Goal: Information Seeking & Learning: Compare options

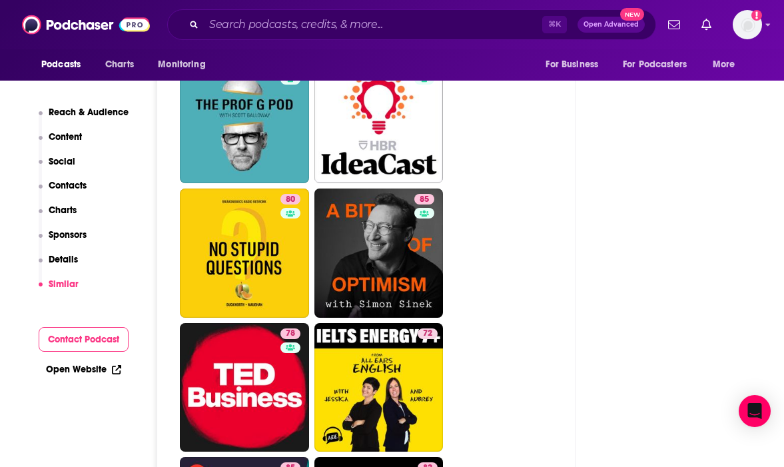
scroll to position [4362, 0]
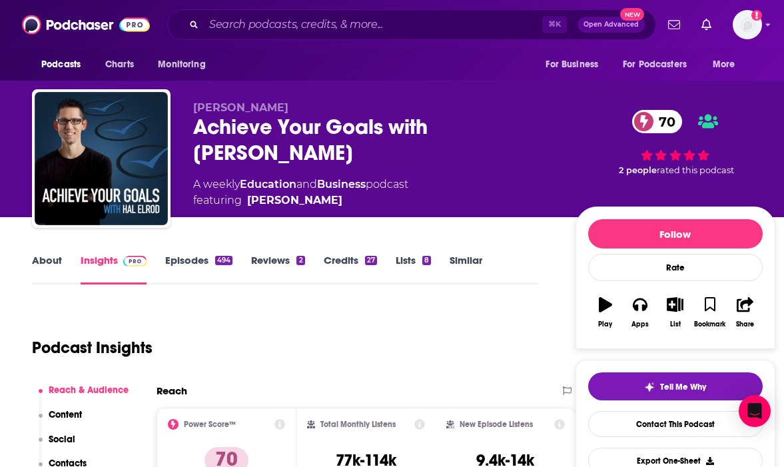
click at [52, 270] on link "About" at bounding box center [47, 269] width 30 height 31
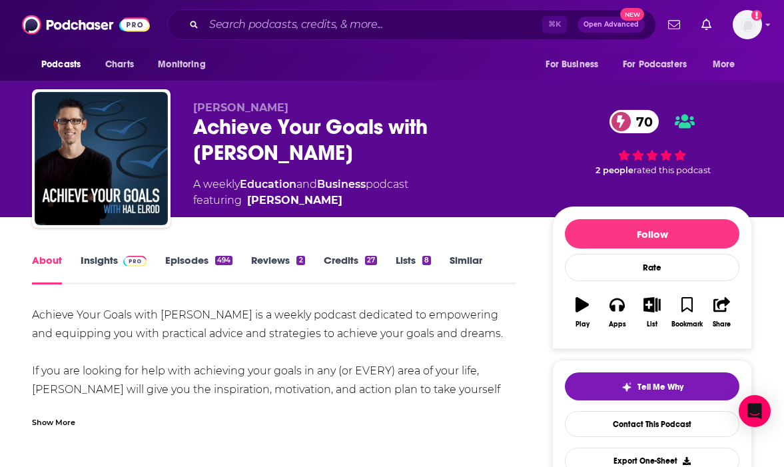
click at [52, 404] on div "Achieve Your Goals with Hal Elrod is a weekly podcast dedicated to empowering a…" at bounding box center [274, 367] width 484 height 122
click at [57, 422] on div "Show More" at bounding box center [53, 421] width 43 height 13
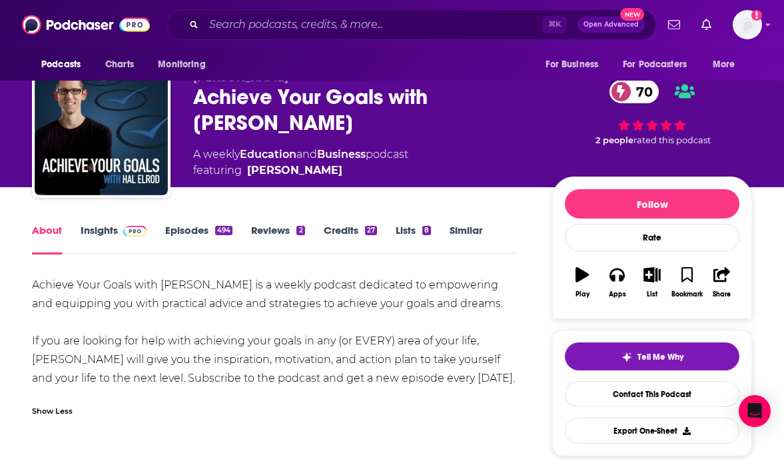
scroll to position [33, 0]
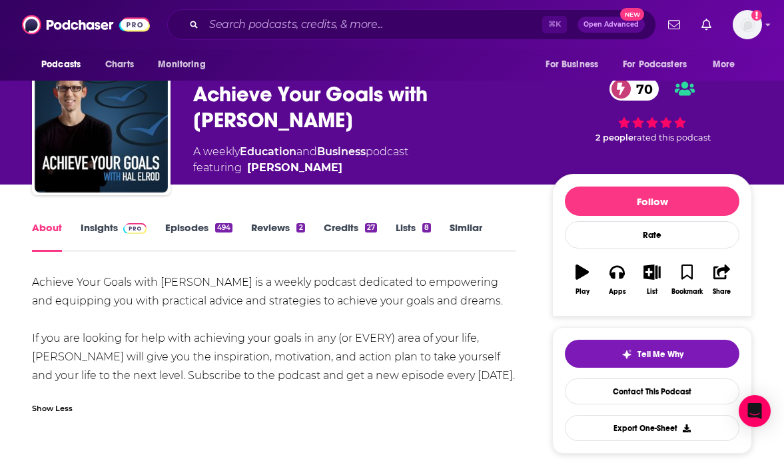
click at [96, 224] on link "Insights" at bounding box center [114, 236] width 66 height 31
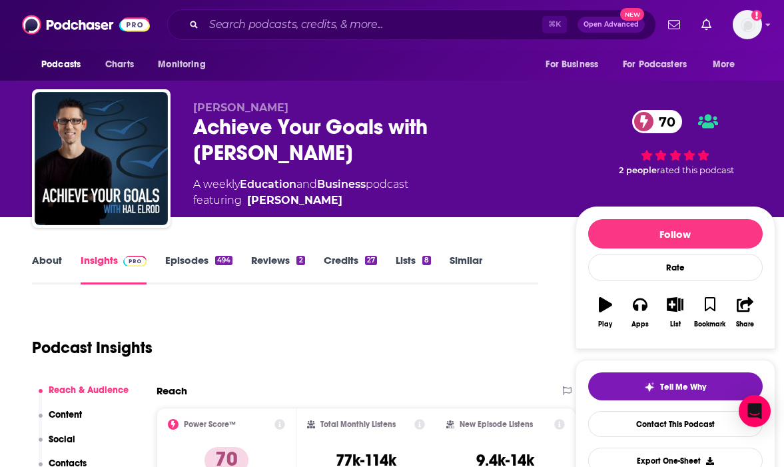
click at [206, 258] on link "Episodes 494" at bounding box center [198, 269] width 67 height 31
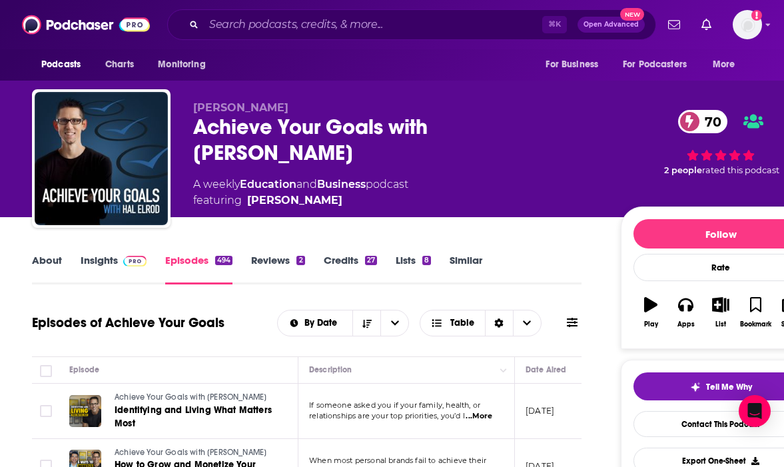
click at [50, 254] on link "About" at bounding box center [47, 269] width 30 height 31
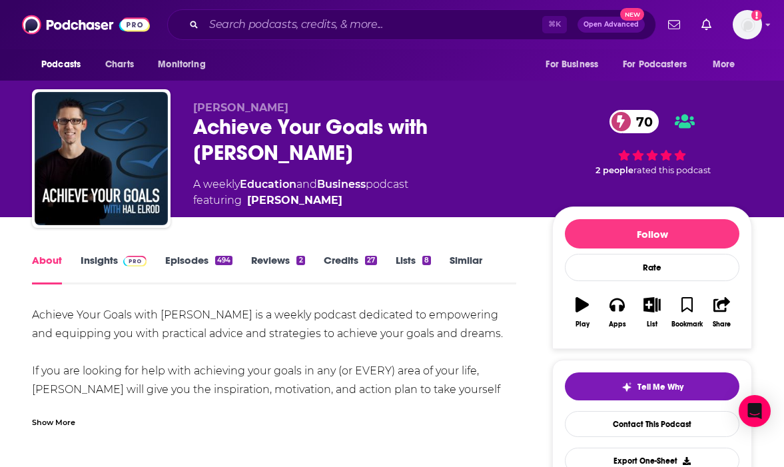
click at [112, 271] on link "Insights" at bounding box center [114, 269] width 66 height 31
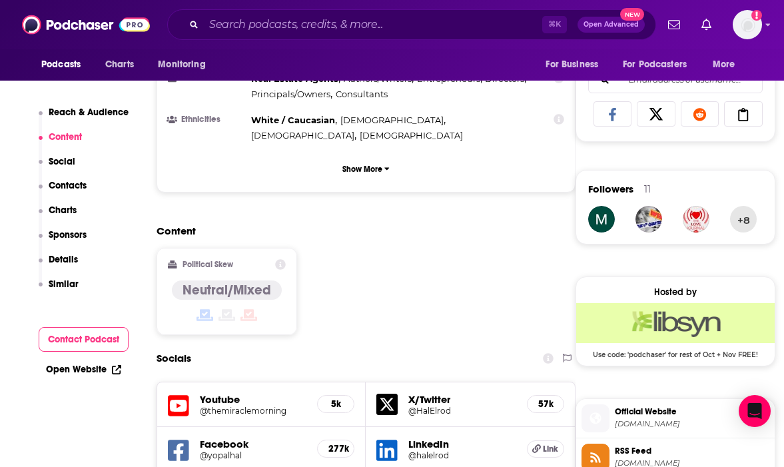
scroll to position [1203, 0]
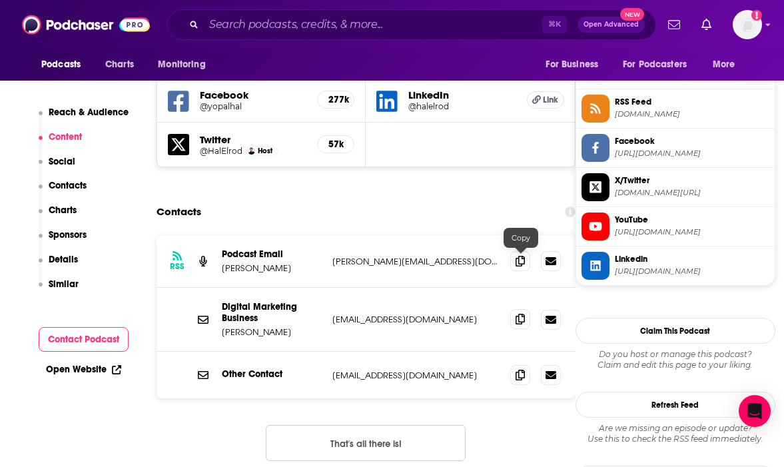
click at [523, 314] on icon at bounding box center [520, 319] width 9 height 11
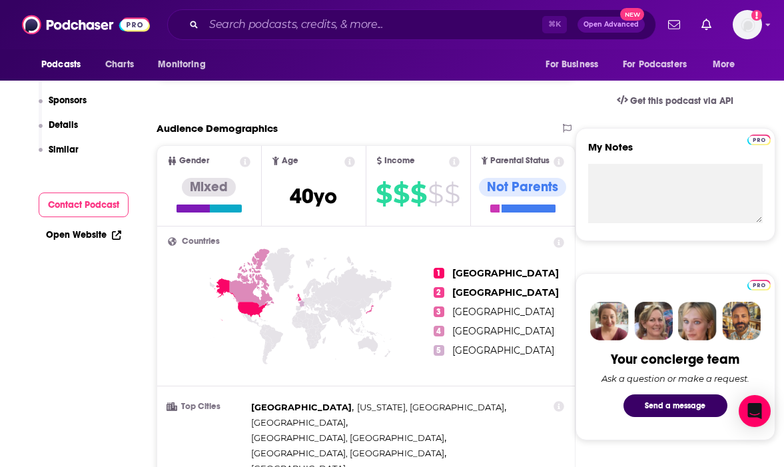
scroll to position [0, 0]
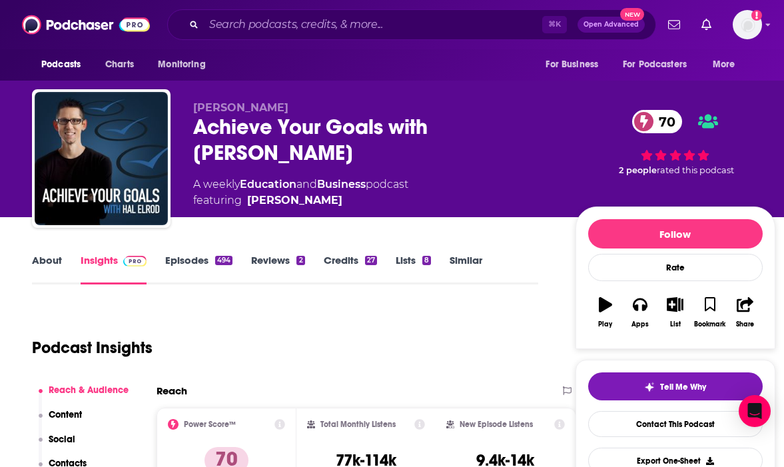
click at [51, 269] on link "About" at bounding box center [47, 269] width 30 height 31
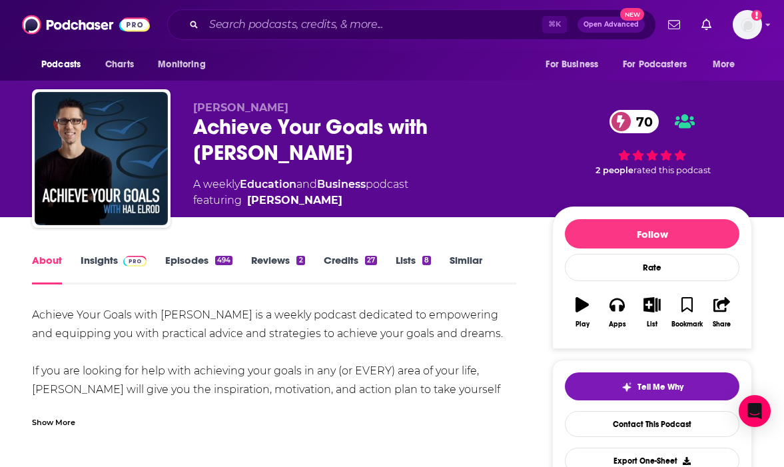
click at [59, 410] on div "Show More" at bounding box center [274, 417] width 484 height 23
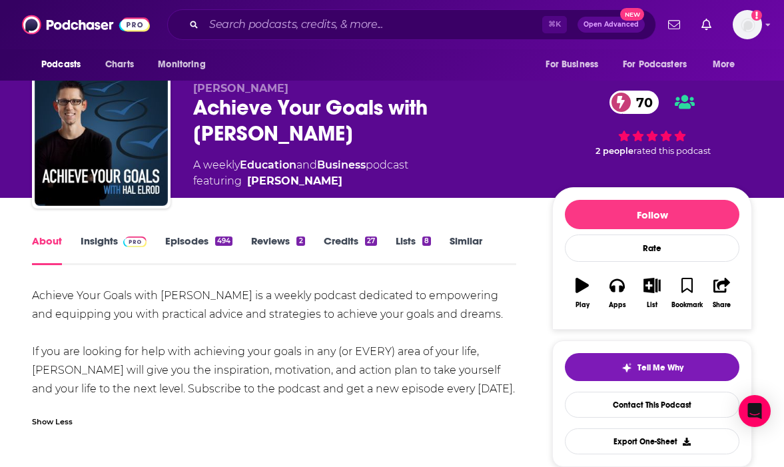
scroll to position [24, 0]
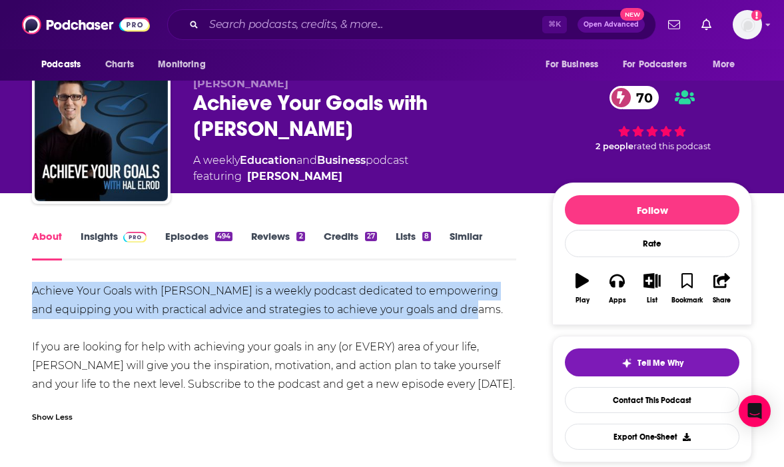
copy div "Achieve Your Goals with Hal Elrod is a weekly podcast dedicated to empowering a…"
drag, startPoint x: 494, startPoint y: 316, endPoint x: 7, endPoint y: 298, distance: 487.2
click at [94, 234] on link "Insights" at bounding box center [114, 245] width 66 height 31
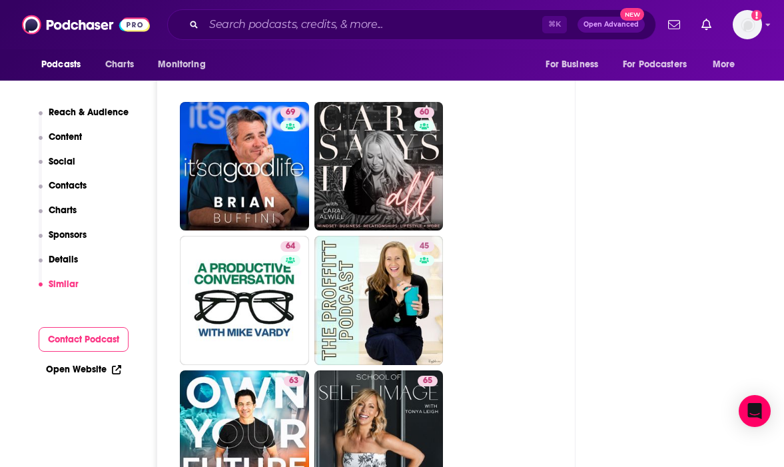
scroll to position [3884, 0]
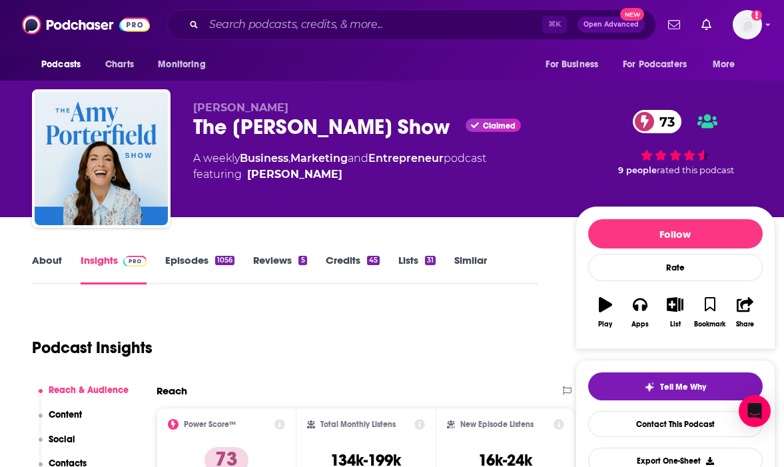
click at [45, 260] on link "About" at bounding box center [47, 269] width 30 height 31
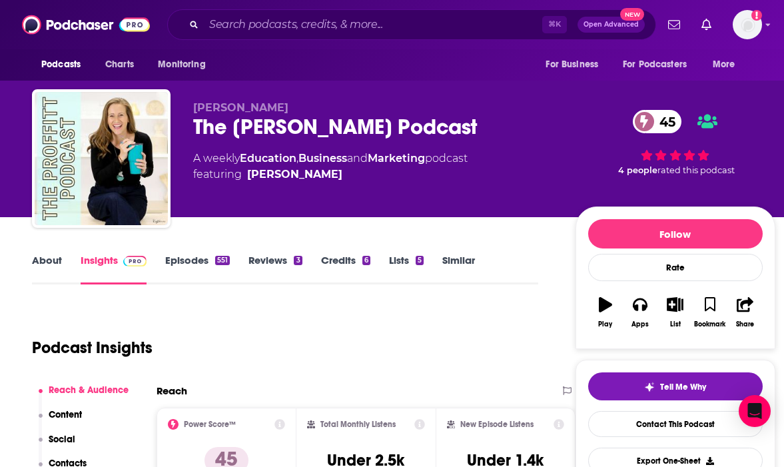
click at [49, 262] on link "About" at bounding box center [47, 269] width 30 height 31
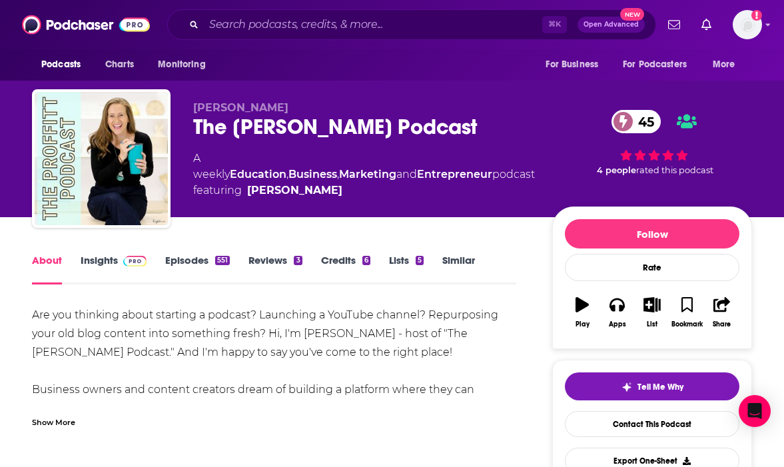
click at [70, 402] on div "Are you thinking about starting a podcast? Launching a YouTube channel? Repurpo…" at bounding box center [274, 367] width 484 height 122
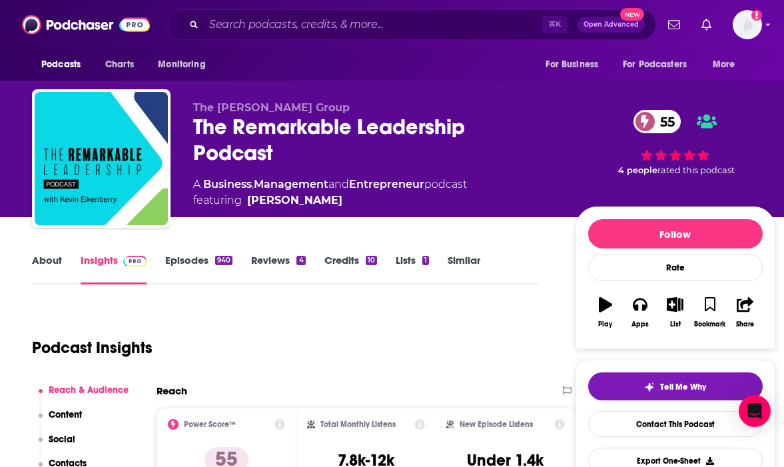
click at [56, 281] on link "About" at bounding box center [47, 269] width 30 height 31
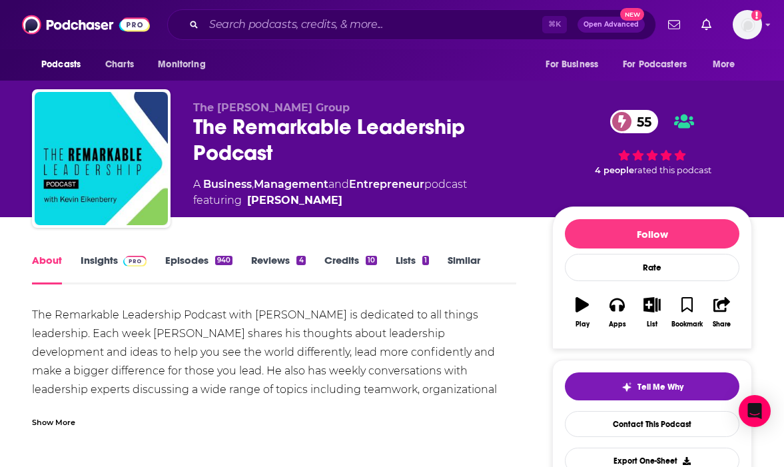
click at [39, 393] on div "The Remarkable Leadership Podcast with [PERSON_NAME] is dedicated to all things…" at bounding box center [274, 371] width 484 height 131
click at [50, 417] on div "Show More" at bounding box center [53, 421] width 43 height 13
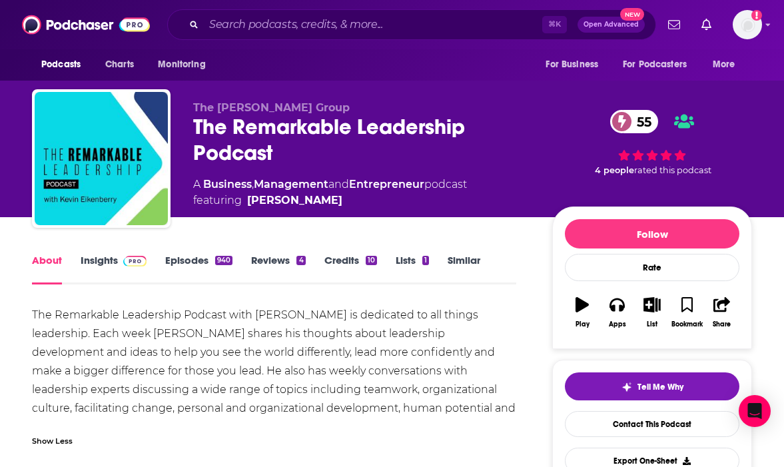
scroll to position [1, 0]
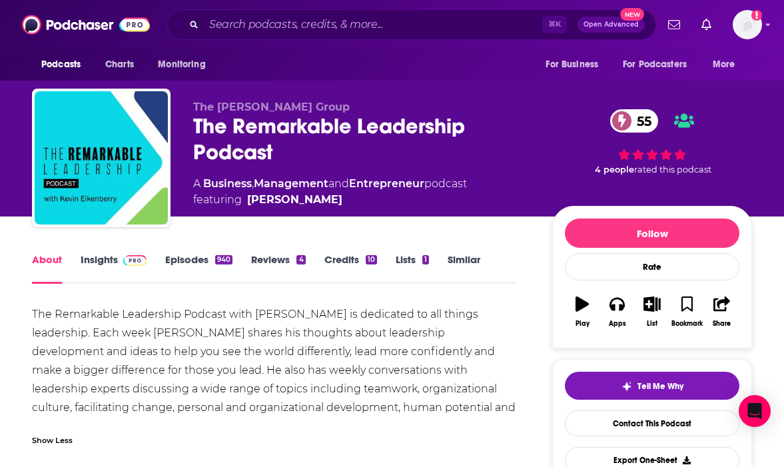
click at [56, 441] on div "Show Less" at bounding box center [52, 439] width 41 height 13
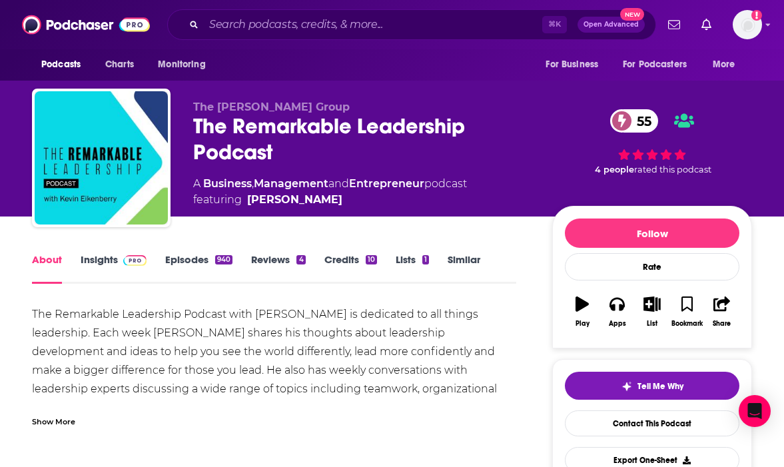
click at [42, 416] on div "Show More" at bounding box center [53, 420] width 43 height 13
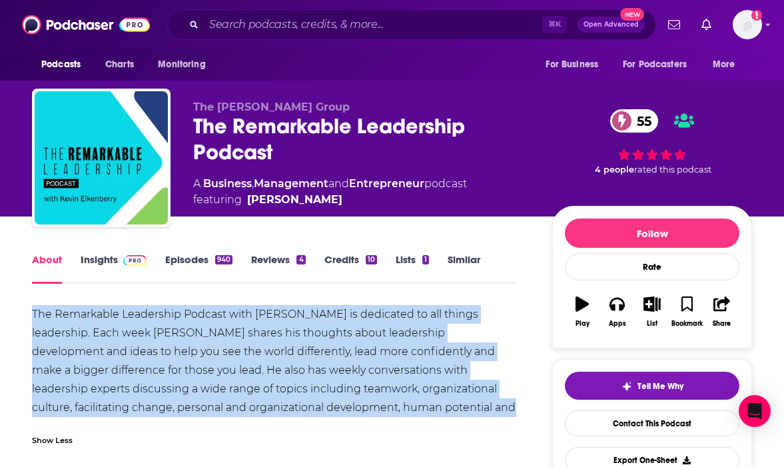
copy div "The Remarkable Leadership Podcast with Kevin Eikenberry is dedicated to all thi…"
drag, startPoint x: 403, startPoint y: 406, endPoint x: 30, endPoint y: 298, distance: 388.1
click at [118, 261] on span at bounding box center [132, 259] width 29 height 13
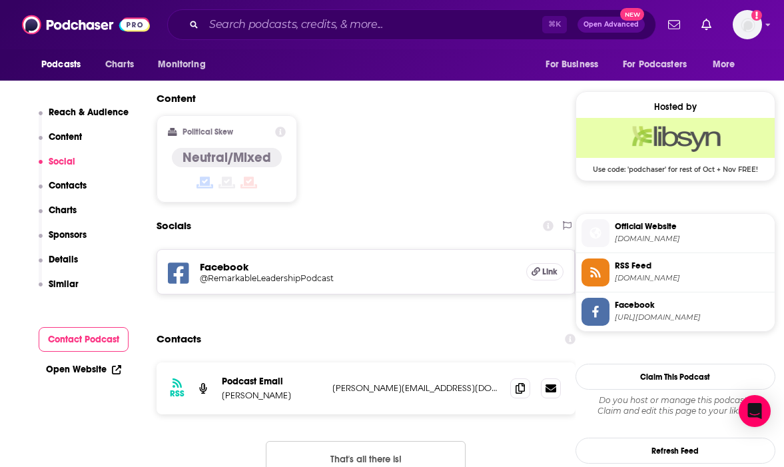
scroll to position [1043, 0]
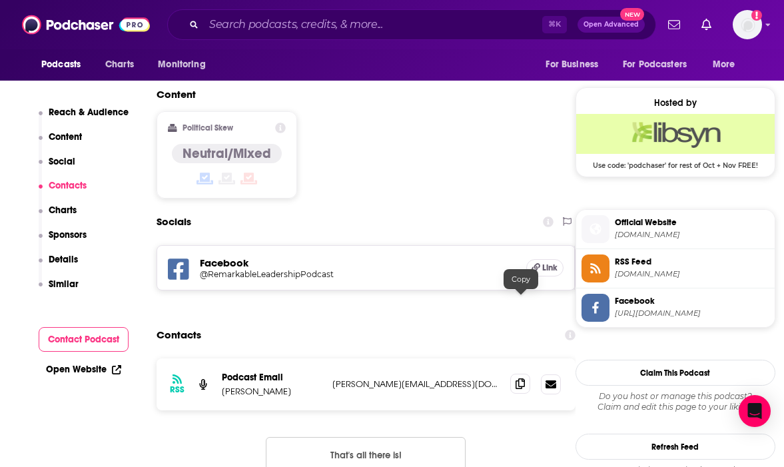
click at [522, 378] on icon at bounding box center [520, 383] width 9 height 11
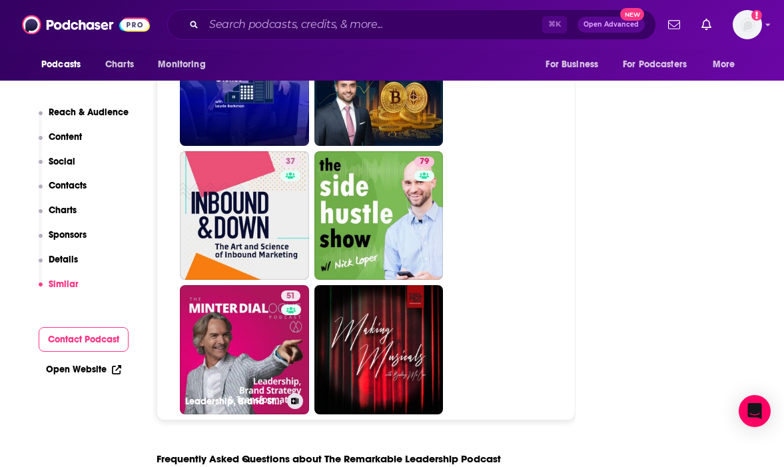
scroll to position [6153, 0]
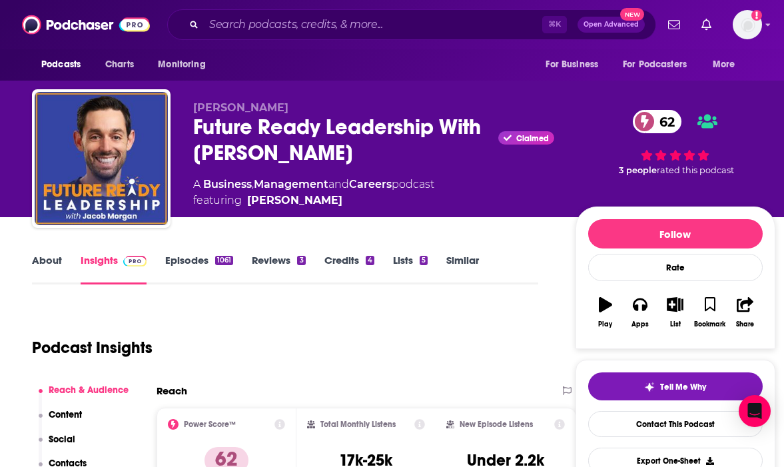
click at [55, 264] on link "About" at bounding box center [47, 269] width 30 height 31
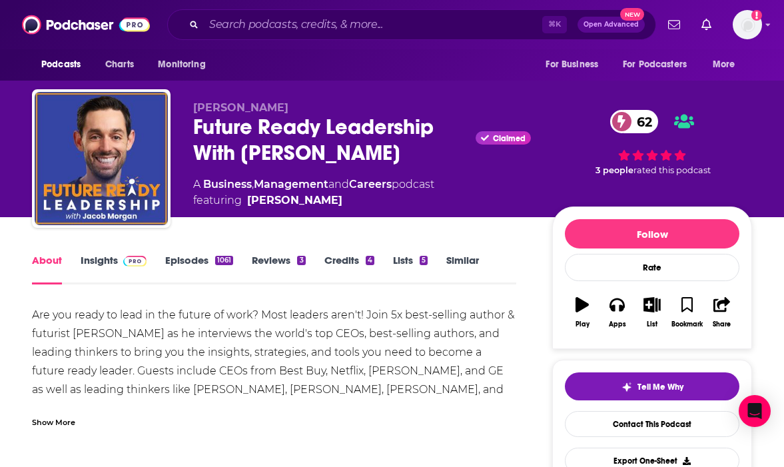
click at [49, 420] on div "Show More" at bounding box center [53, 421] width 43 height 13
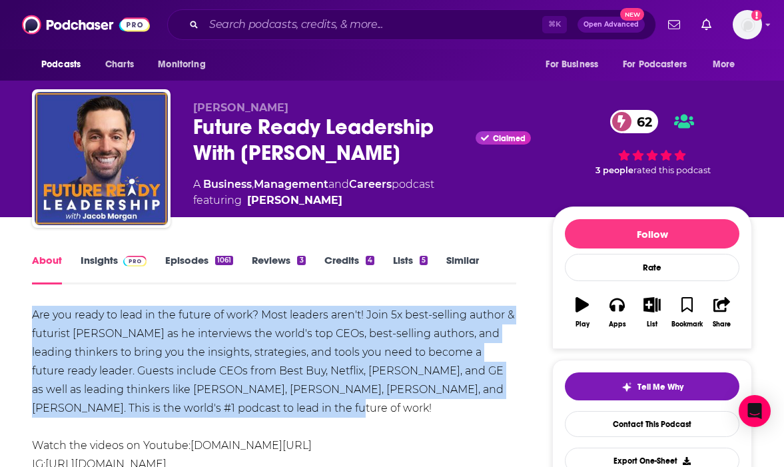
copy div "Are you ready to lead in the future of work? Most leaders aren't! Join 5x best-…"
drag, startPoint x: 264, startPoint y: 400, endPoint x: 12, endPoint y: 316, distance: 265.2
click at [81, 261] on link "Insights" at bounding box center [114, 269] width 66 height 31
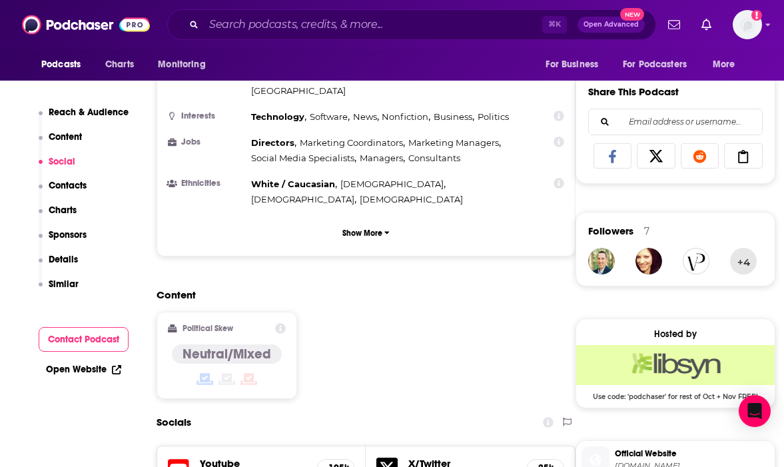
scroll to position [1178, 0]
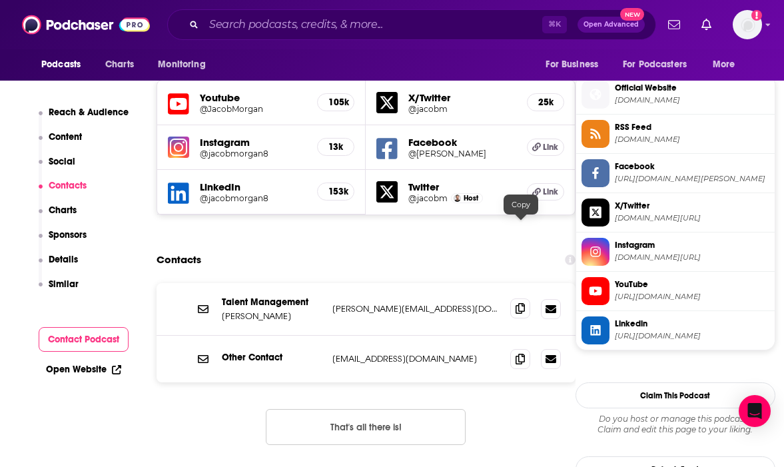
click at [527, 298] on span at bounding box center [520, 308] width 20 height 20
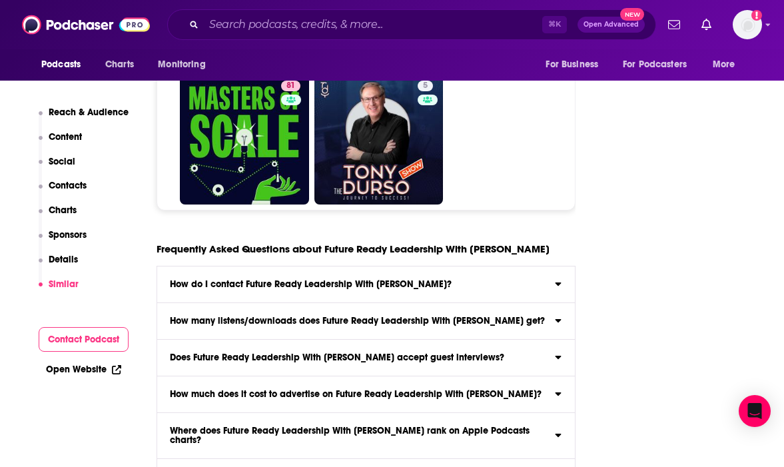
scroll to position [6668, 0]
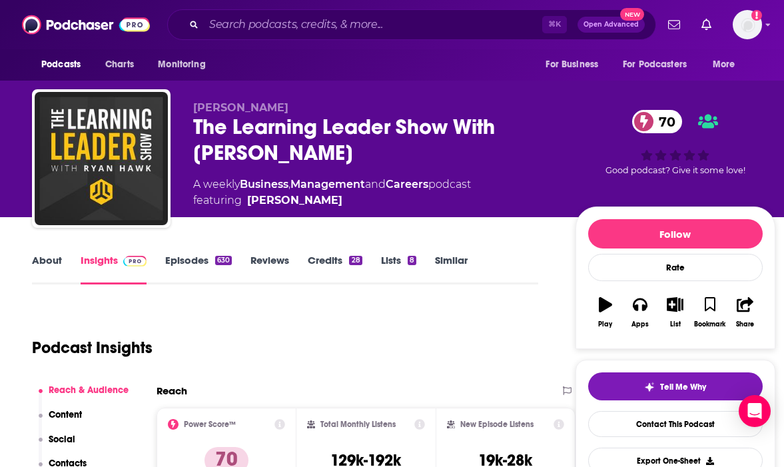
click at [43, 264] on link "About" at bounding box center [47, 269] width 30 height 31
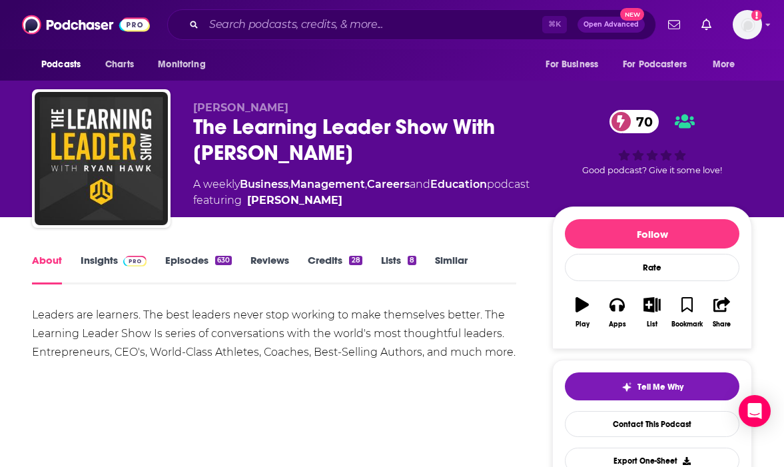
click at [104, 268] on link "Insights" at bounding box center [114, 269] width 66 height 31
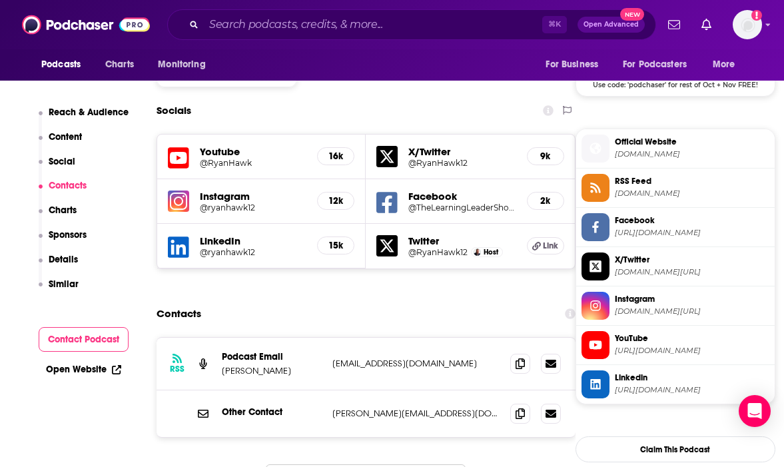
scroll to position [1123, 0]
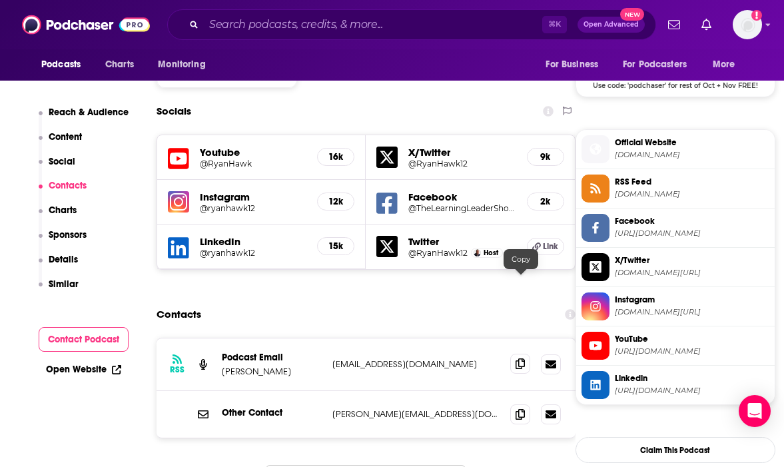
click at [515, 354] on span at bounding box center [520, 364] width 20 height 20
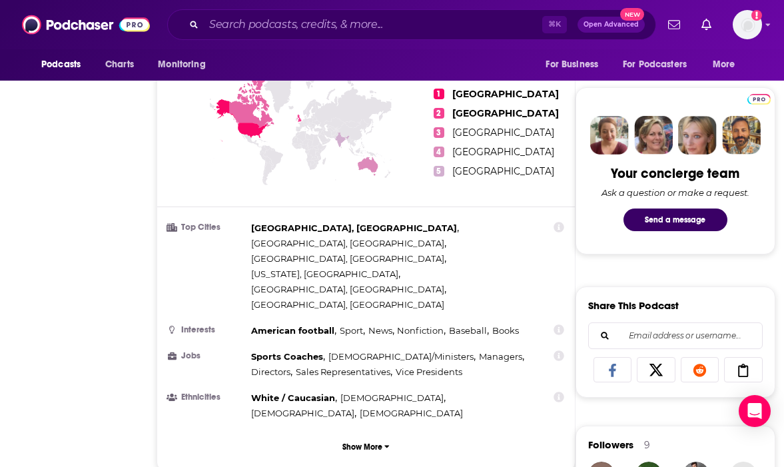
scroll to position [0, 0]
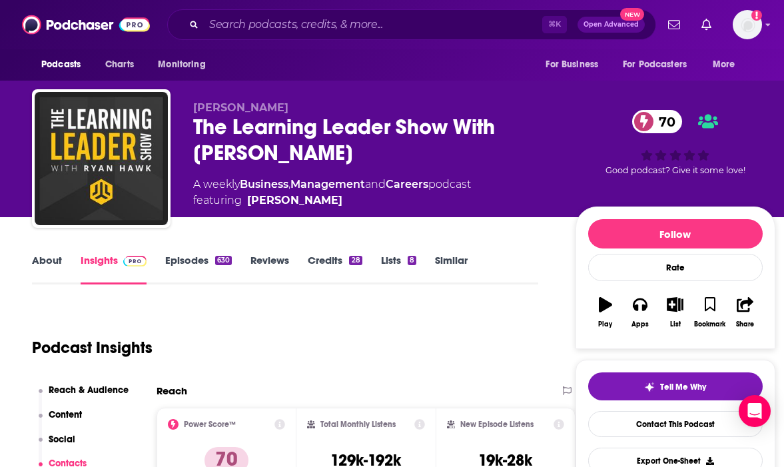
click at [48, 254] on link "About" at bounding box center [47, 269] width 30 height 31
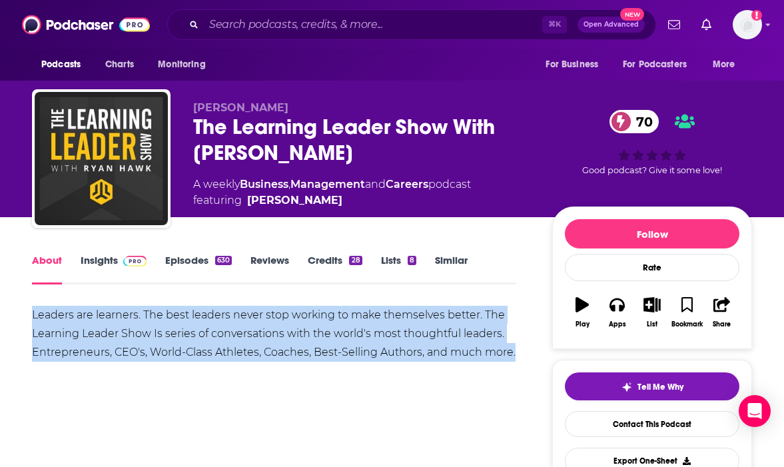
copy div "Leaders are learners. The best leaders never stop working to make themselves be…"
drag, startPoint x: 514, startPoint y: 348, endPoint x: -7, endPoint y: 308, distance: 522.4
click at [0, 308] on html "Podcasts Charts Monitoring ⌘ K Open Advanced New For Business For Podcasters Mo…" at bounding box center [392, 233] width 784 height 467
click at [112, 263] on link "Insights" at bounding box center [114, 269] width 66 height 31
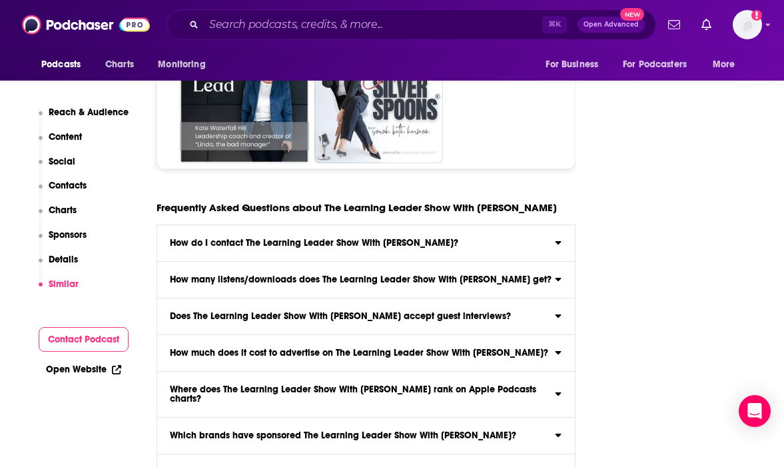
scroll to position [6863, 0]
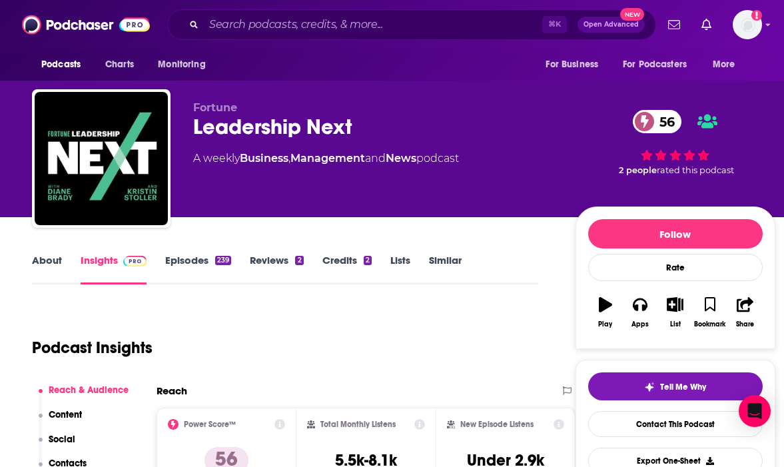
click at [43, 268] on link "About" at bounding box center [47, 269] width 30 height 31
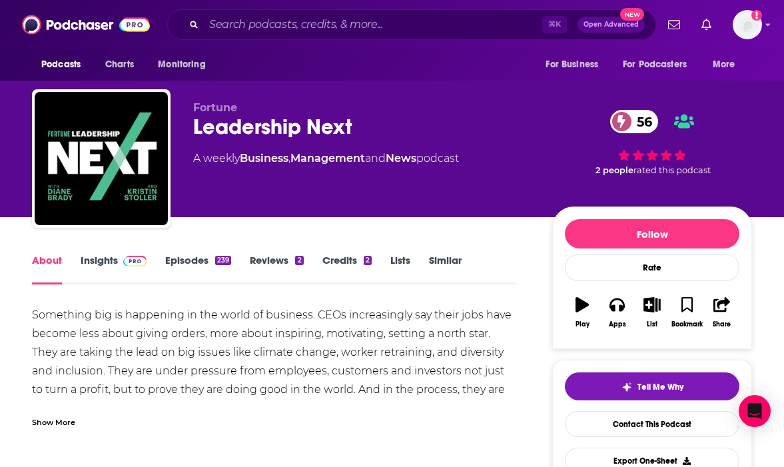
click at [73, 410] on div "Show More" at bounding box center [274, 417] width 484 height 23
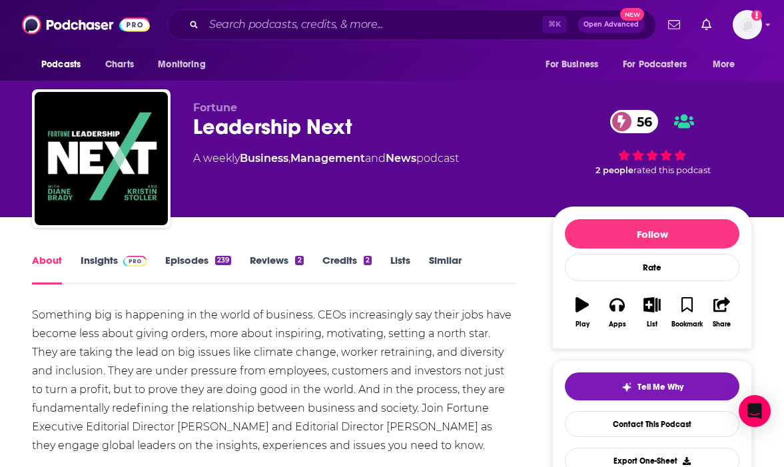
scroll to position [1, 0]
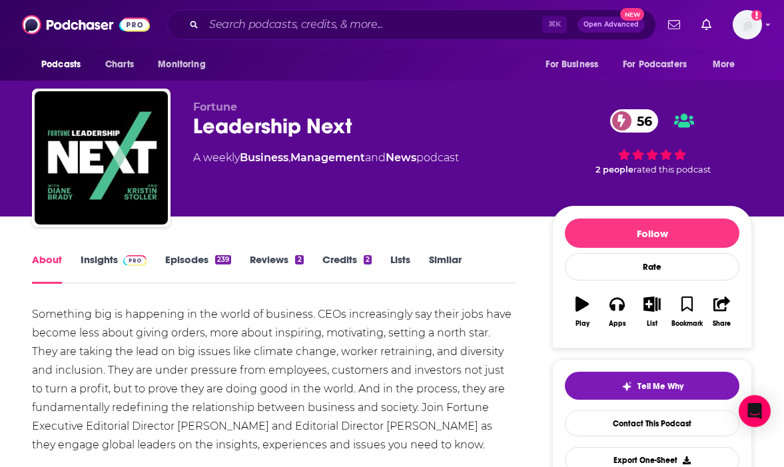
click at [118, 261] on span at bounding box center [132, 259] width 29 height 13
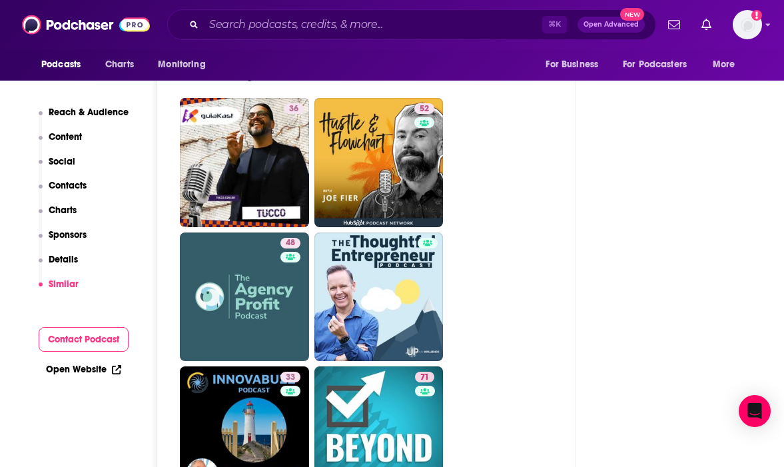
scroll to position [5542, 0]
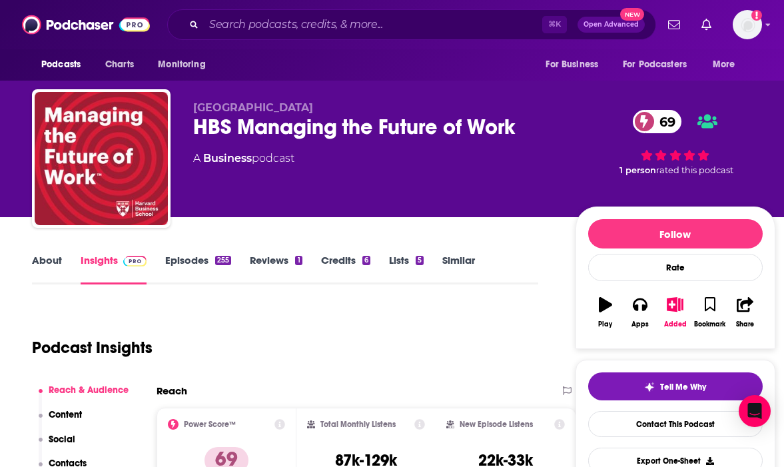
click at [52, 259] on link "About" at bounding box center [47, 269] width 30 height 31
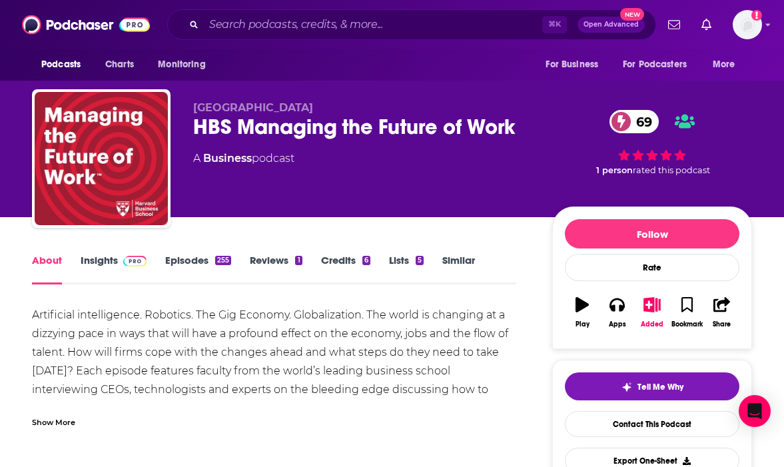
click at [60, 395] on div "Artificial intelligence. Robotics. The Gig Economy. Globalization. The world is…" at bounding box center [274, 362] width 484 height 112
click at [58, 418] on div "Show More" at bounding box center [53, 421] width 43 height 13
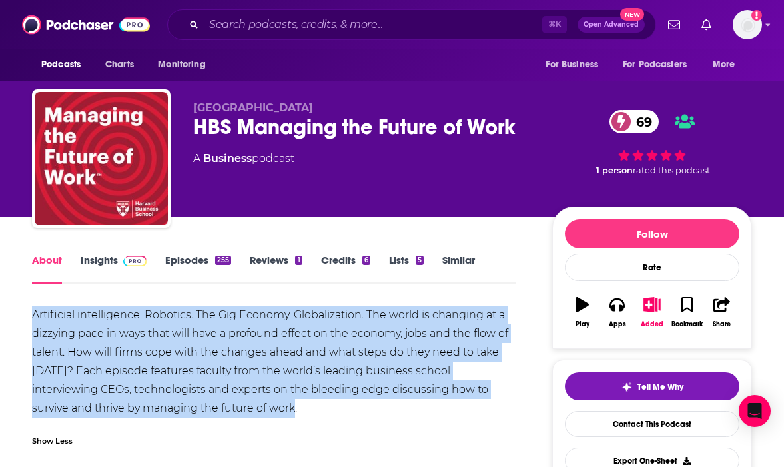
drag, startPoint x: 220, startPoint y: 407, endPoint x: 31, endPoint y: 315, distance: 209.7
click at [32, 315] on div "Artificial intelligence. Robotics. The Gig Economy. Globalization. The world is…" at bounding box center [274, 362] width 484 height 112
copy div "Artificial intelligence. Robotics. The Gig Economy. Globalization. The world is…"
click at [109, 263] on link "Insights" at bounding box center [114, 269] width 66 height 31
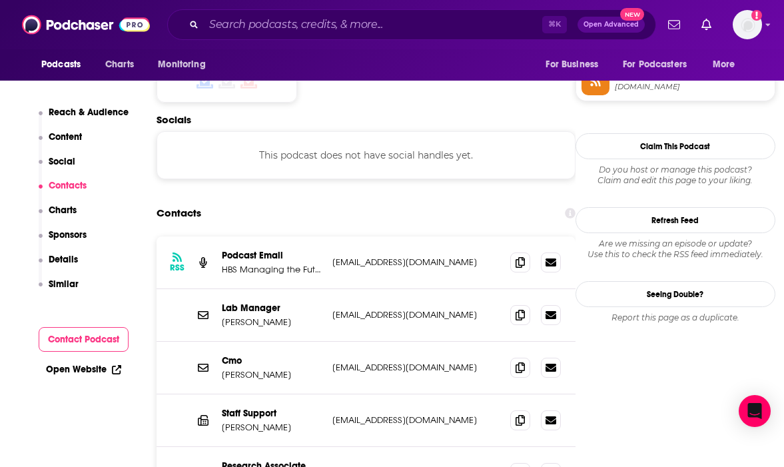
scroll to position [1108, 0]
click at [518, 257] on icon at bounding box center [520, 262] width 9 height 11
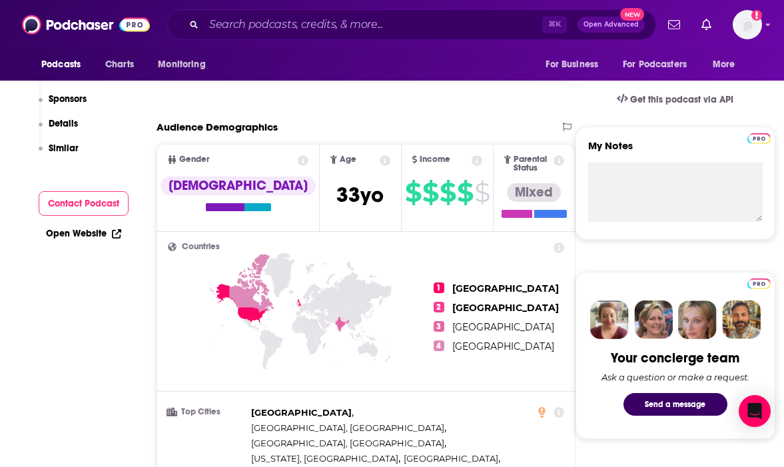
scroll to position [0, 0]
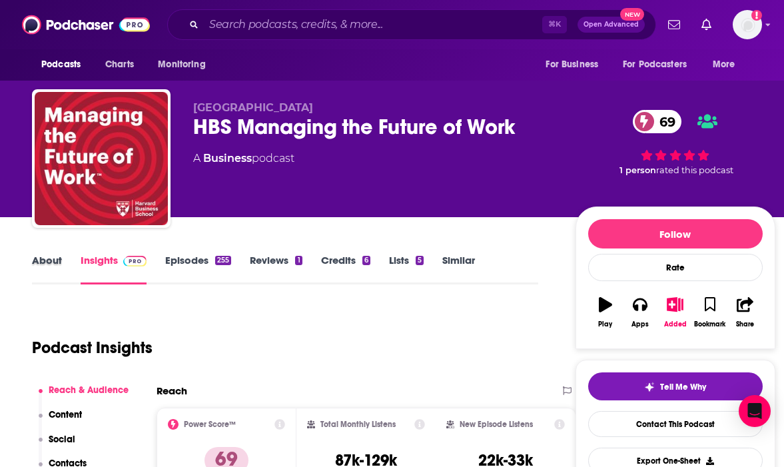
click at [61, 269] on div "About" at bounding box center [56, 269] width 49 height 31
click at [50, 262] on link "About" at bounding box center [47, 269] width 30 height 31
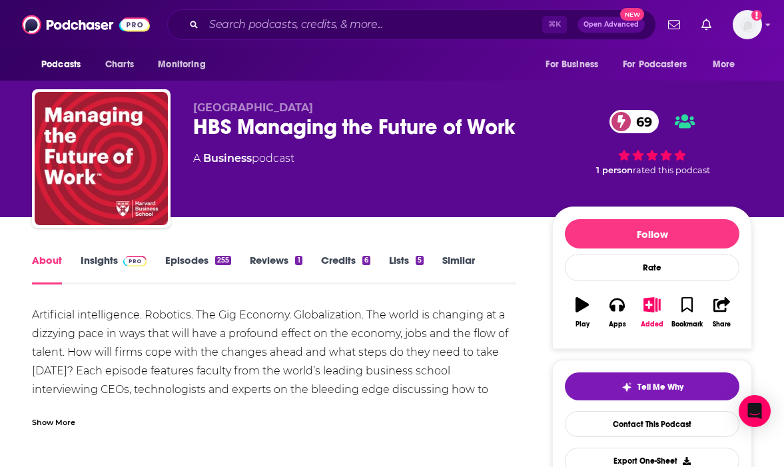
click at [54, 412] on div "Show More" at bounding box center [274, 417] width 484 height 23
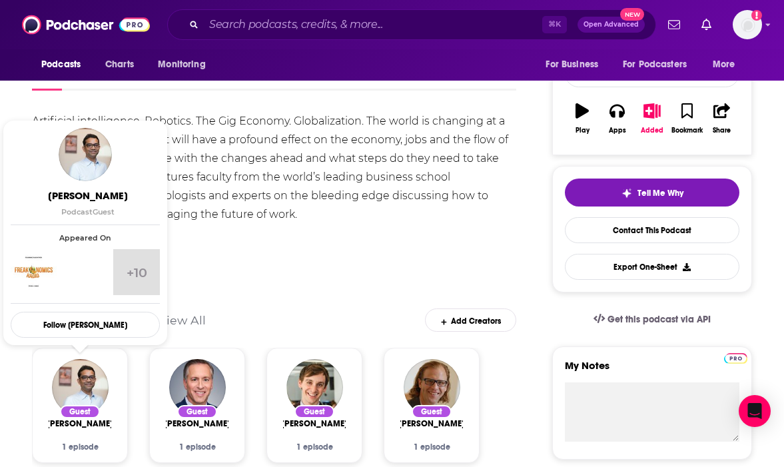
scroll to position [214, 0]
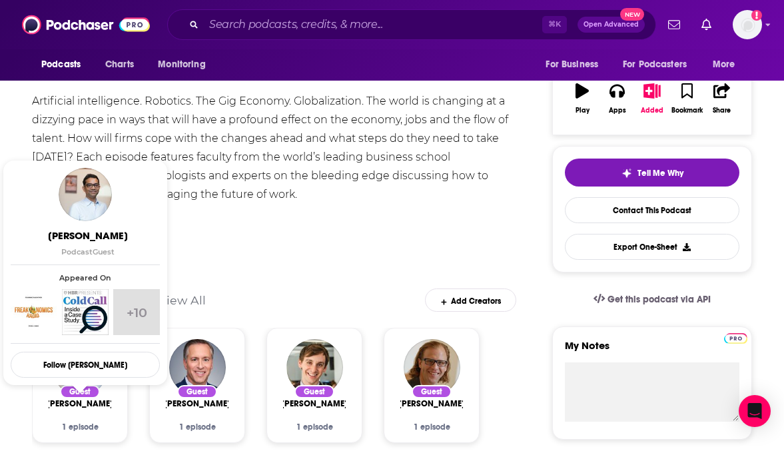
click at [256, 226] on div "Show Less" at bounding box center [274, 221] width 484 height 23
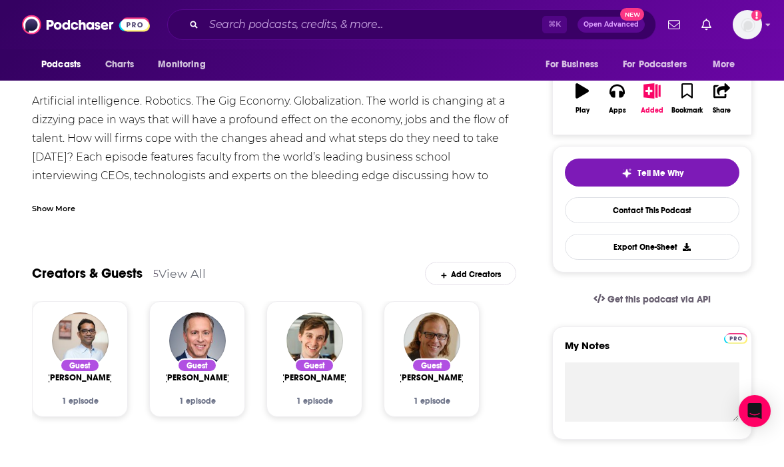
scroll to position [0, 0]
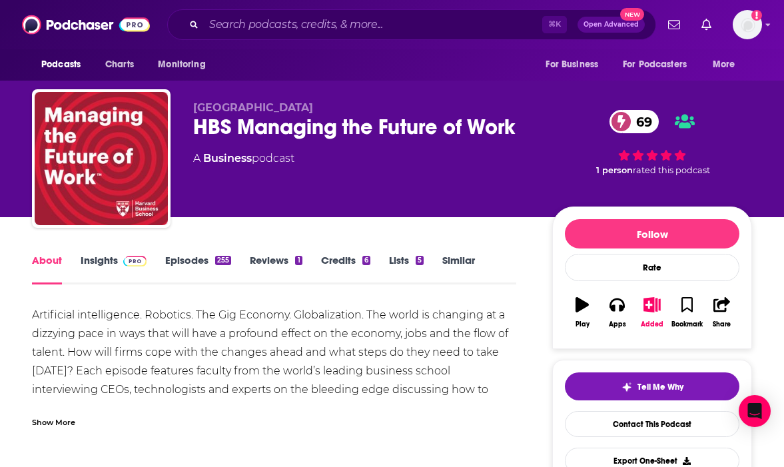
click at [89, 270] on link "Insights" at bounding box center [114, 269] width 66 height 31
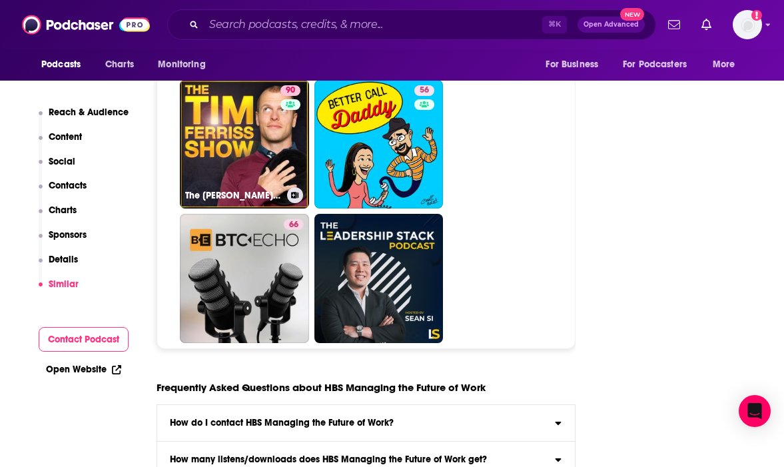
scroll to position [5089, 0]
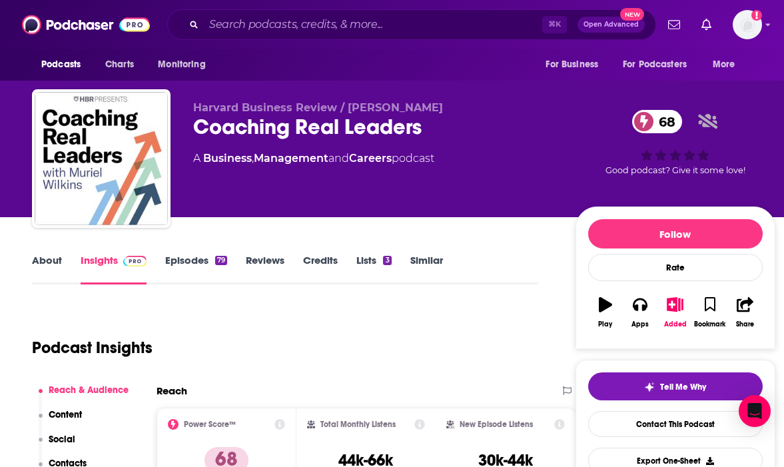
click at [47, 266] on link "About" at bounding box center [47, 269] width 30 height 31
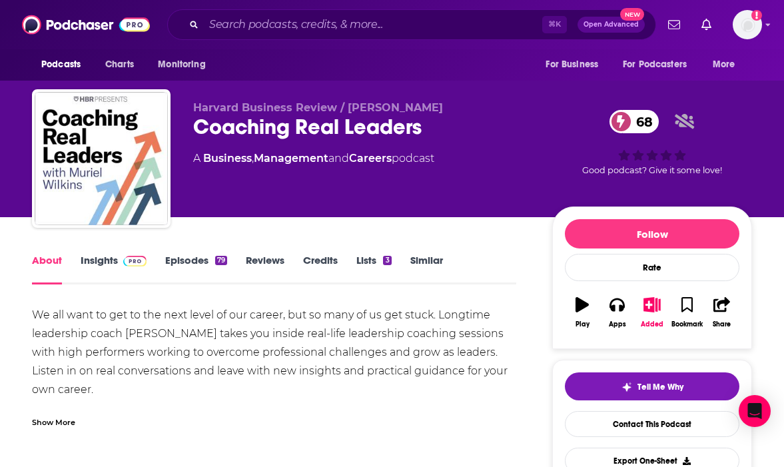
click at [49, 406] on div "Show More" at bounding box center [274, 417] width 484 height 23
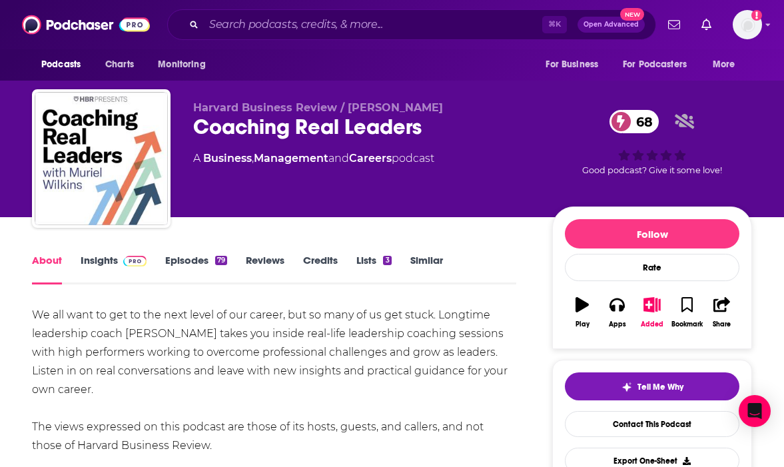
drag, startPoint x: 79, startPoint y: 381, endPoint x: 21, endPoint y: 312, distance: 90.3
copy div "We all want to get to the next level of our career, but so many of us get stuck…"
click at [105, 255] on link "Insights" at bounding box center [114, 269] width 66 height 31
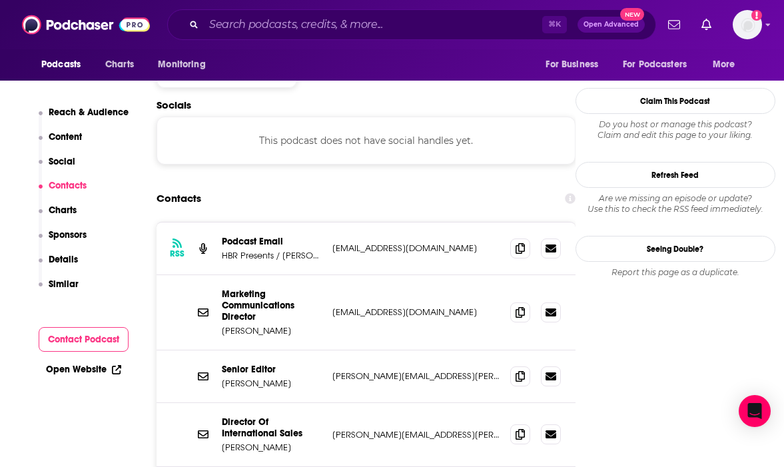
scroll to position [1180, 0]
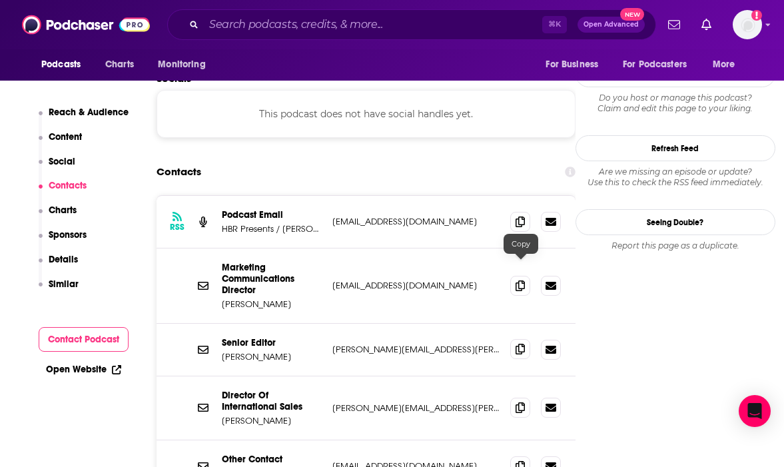
click at [525, 339] on span at bounding box center [520, 349] width 20 height 20
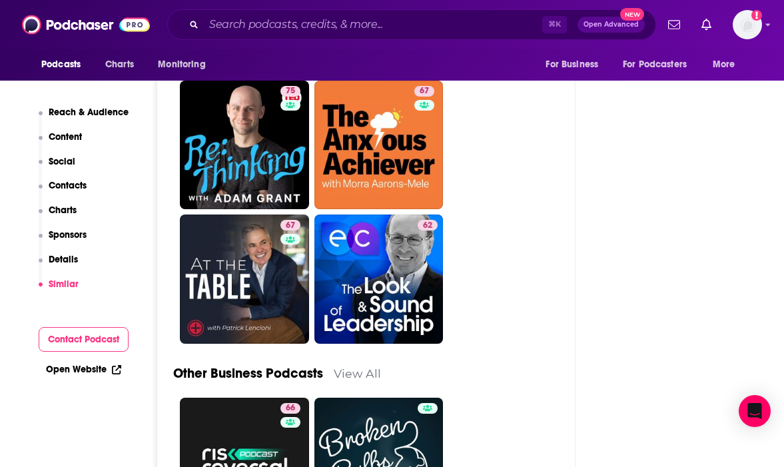
scroll to position [4083, 0]
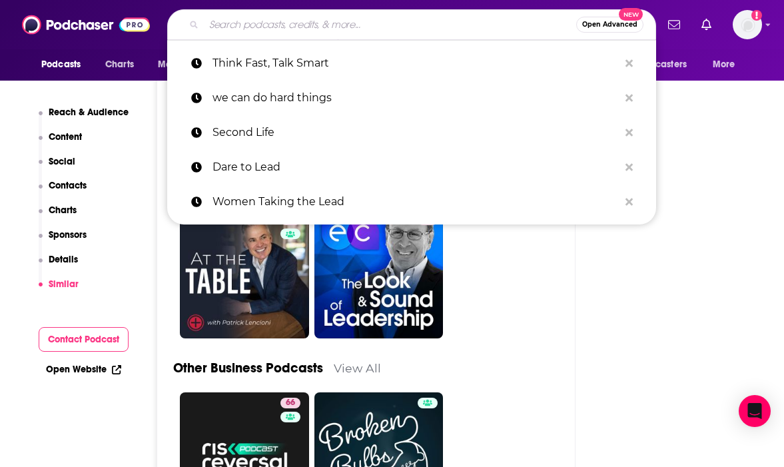
click at [320, 25] on input "Search podcasts, credits, & more..." at bounding box center [390, 24] width 372 height 21
paste input "WIld Ideas Worth Living"
type input "WIld Ideas Worth Living"
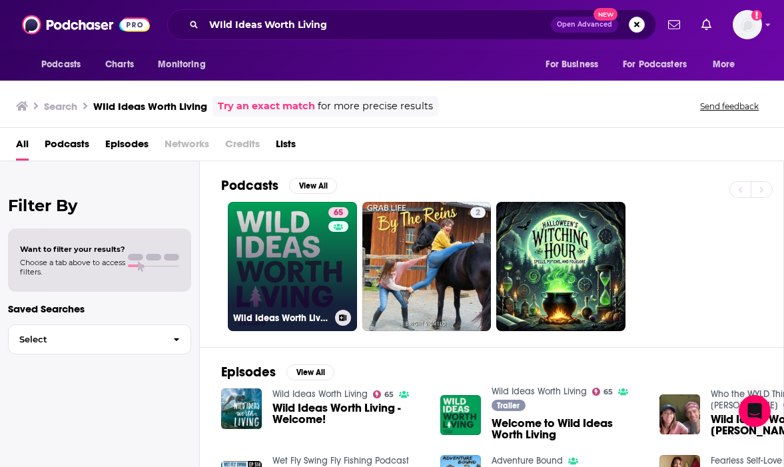
click at [329, 274] on div "65" at bounding box center [339, 258] width 23 height 103
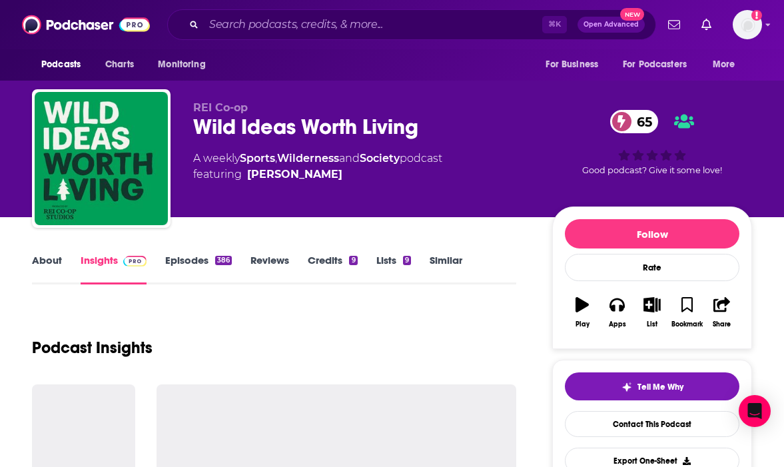
click at [41, 274] on link "About" at bounding box center [47, 269] width 30 height 31
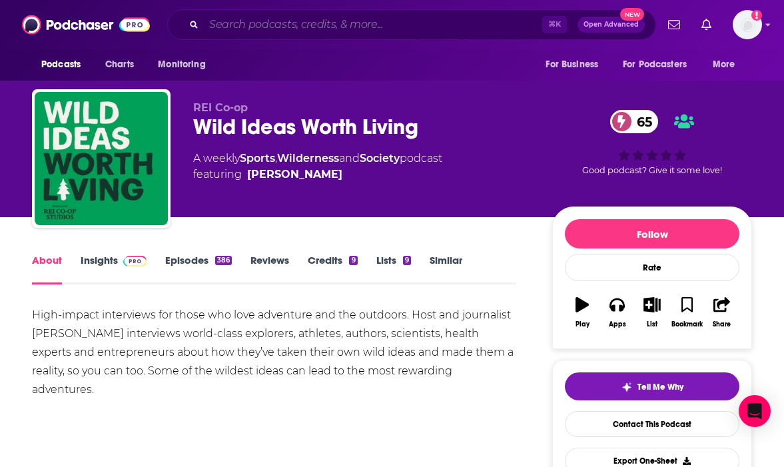
click at [362, 23] on input "Search podcasts, credits, & more..." at bounding box center [373, 24] width 338 height 21
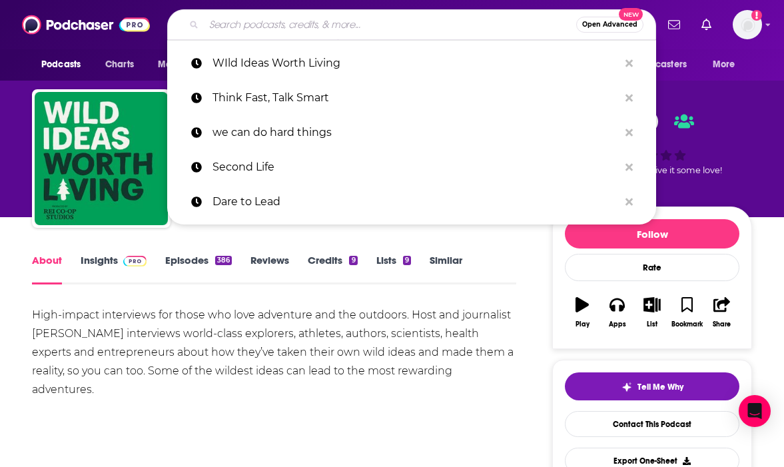
paste input "Unfinished Biz"
type input "Unfinished Biz"
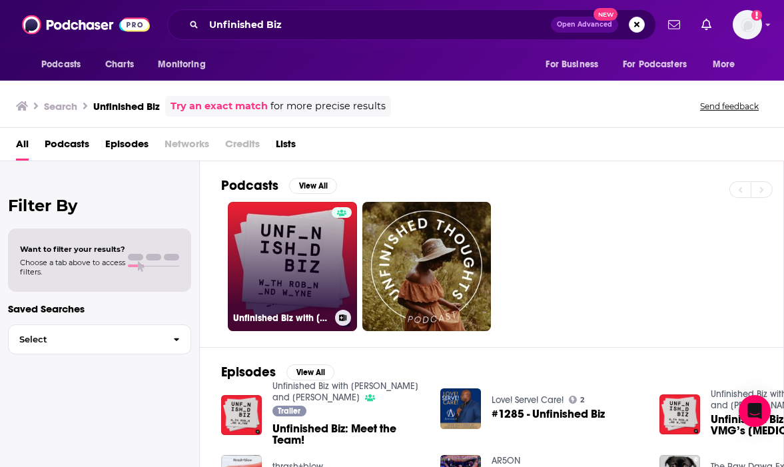
click at [275, 280] on link "Unfinished Biz with Robin and Wayne" at bounding box center [292, 266] width 129 height 129
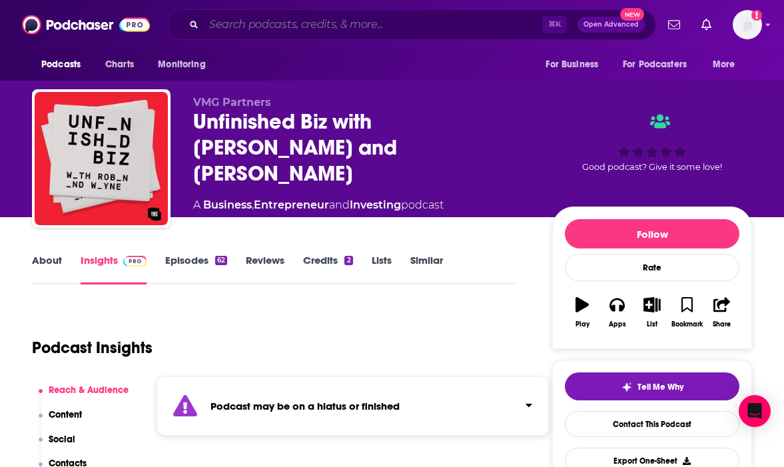
click at [295, 19] on input "Search podcasts, credits, & more..." at bounding box center [373, 24] width 338 height 21
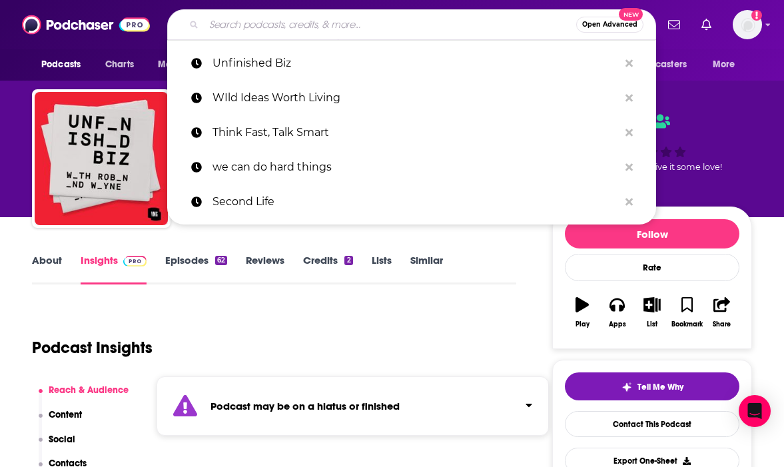
paste input "Boss Files"
type input "Boss Files"
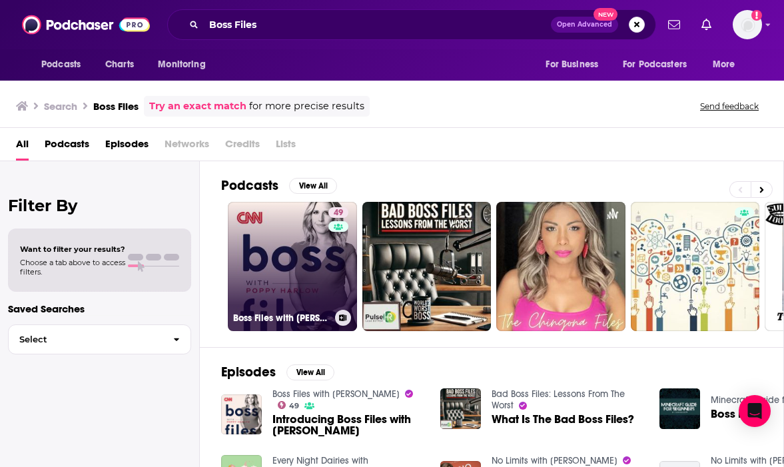
click at [274, 240] on link "49 Boss Files with Poppy Harlow" at bounding box center [292, 266] width 129 height 129
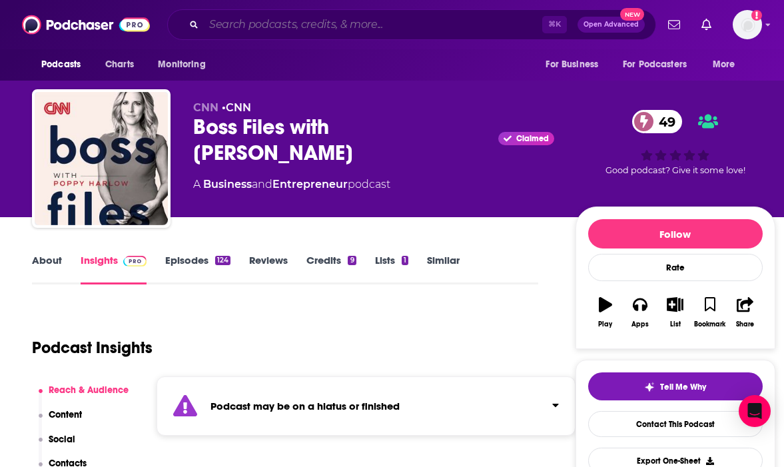
click at [441, 27] on input "Search podcasts, credits, & more..." at bounding box center [373, 24] width 338 height 21
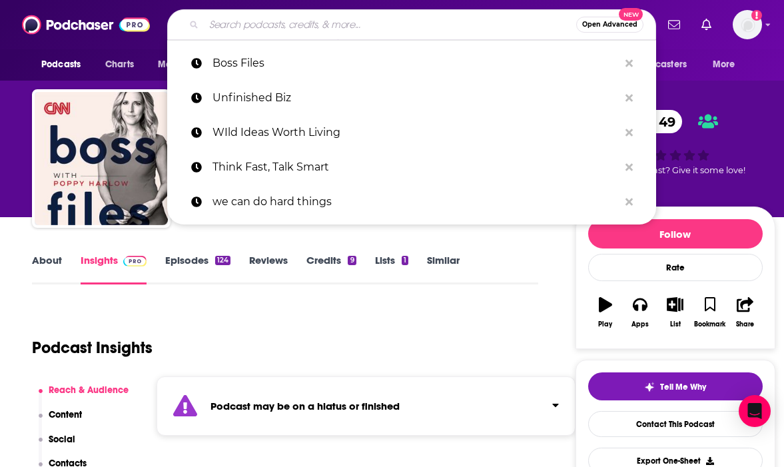
paste input "9 to 5 ish"
type input "9 to 5 ish"
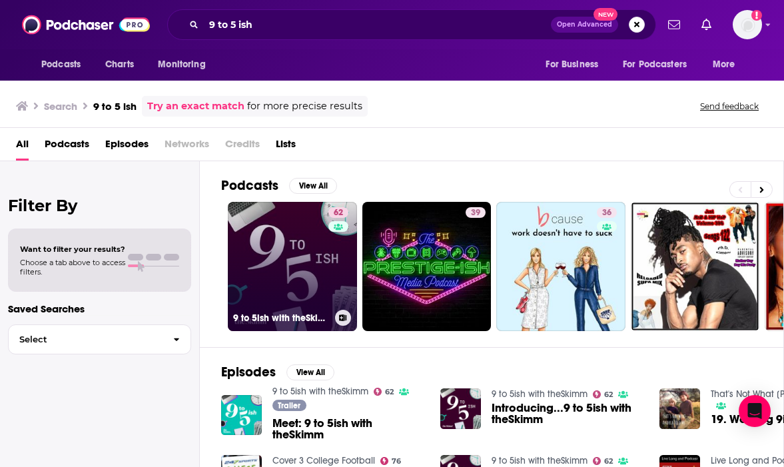
click at [332, 266] on div "62" at bounding box center [339, 258] width 23 height 103
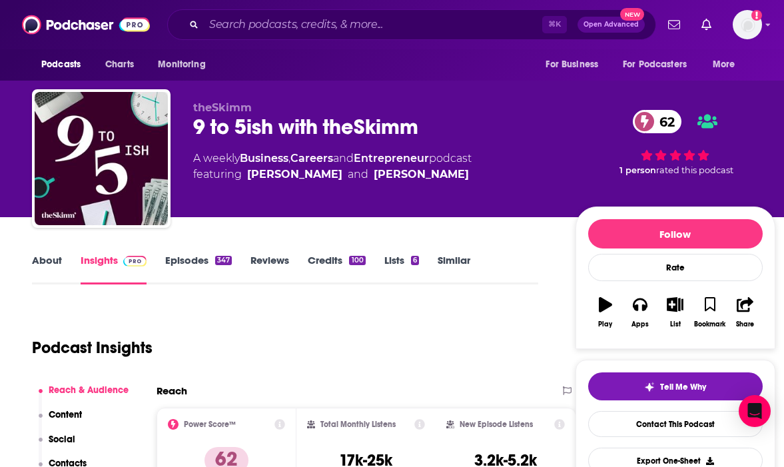
click at [43, 275] on link "About" at bounding box center [47, 269] width 30 height 31
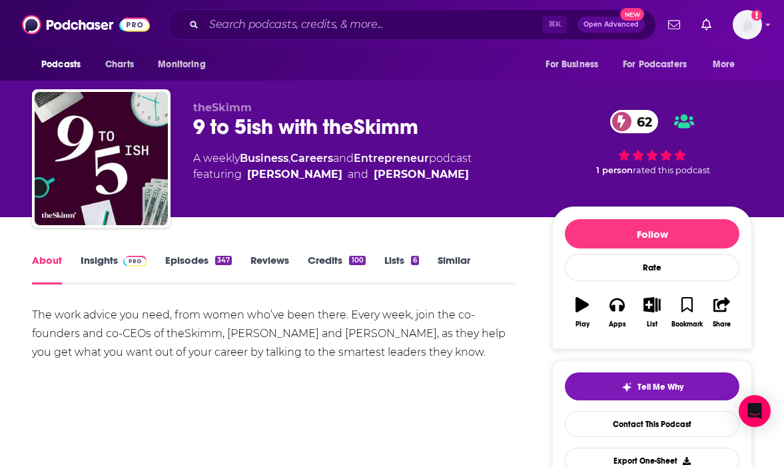
drag, startPoint x: 490, startPoint y: 363, endPoint x: -121, endPoint y: 320, distance: 612.9
click at [0, 320] on html "Podcasts Charts Monitoring ⌘ K Open Advanced New For Business For Podcasters Mo…" at bounding box center [392, 233] width 784 height 467
copy div "The work advice you need, from women who’ve been there. Every week, join the co…"
click at [112, 256] on link "Insights" at bounding box center [114, 269] width 66 height 31
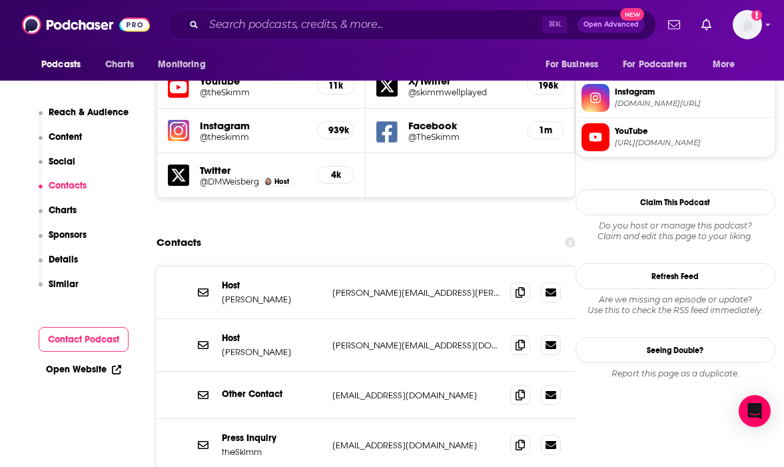
scroll to position [1209, 0]
click at [512, 282] on span at bounding box center [520, 292] width 20 height 20
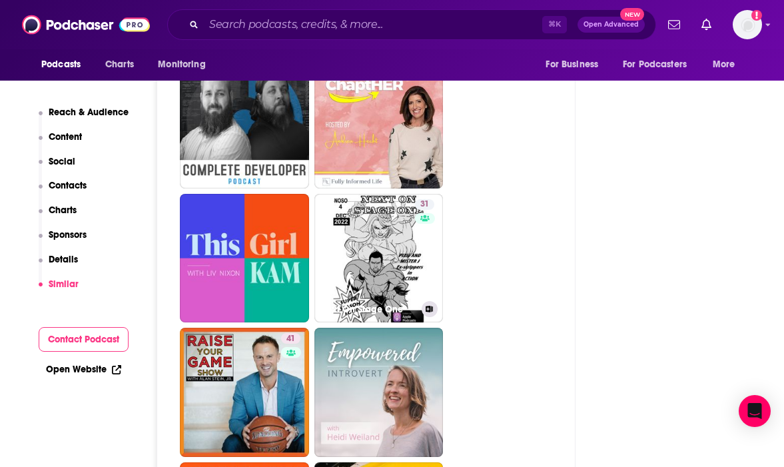
scroll to position [6987, 0]
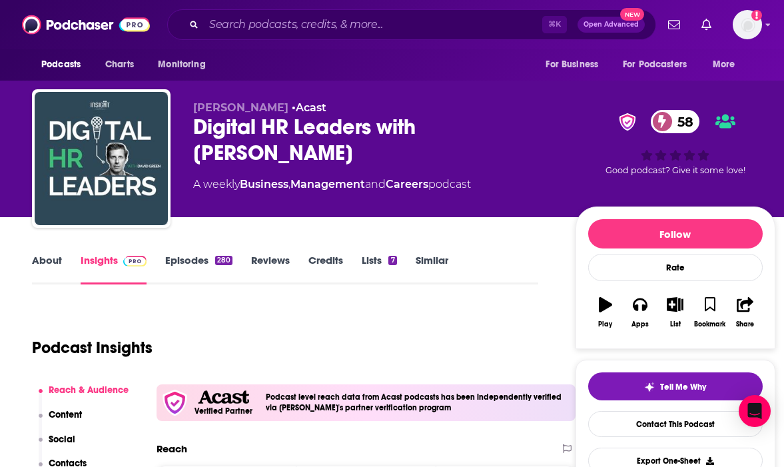
click at [45, 264] on link "About" at bounding box center [47, 269] width 30 height 31
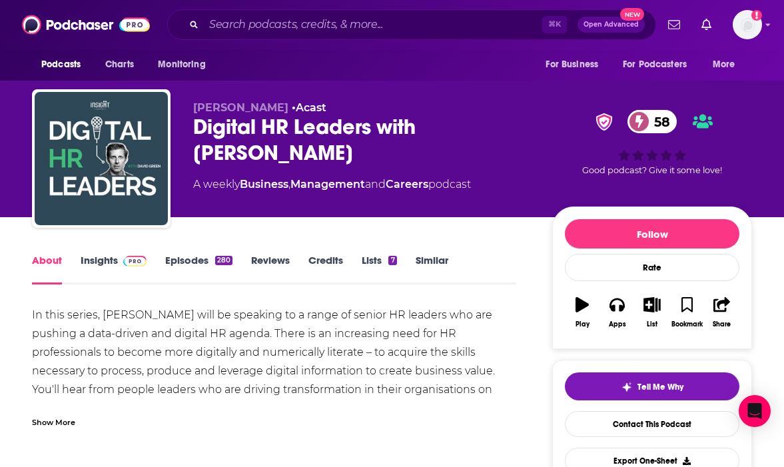
click at [51, 424] on div "Show More" at bounding box center [53, 421] width 43 height 13
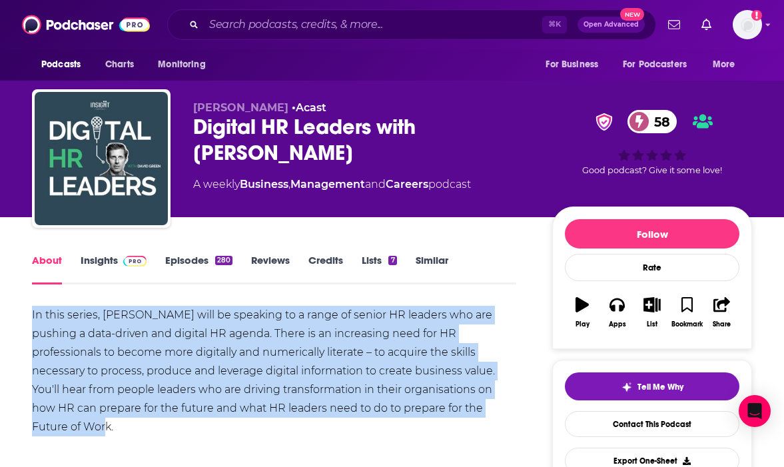
copy div "In this series, [PERSON_NAME] will be speaking to a range of senior HR leaders …"
drag, startPoint x: 414, startPoint y: 406, endPoint x: 35, endPoint y: 303, distance: 393.2
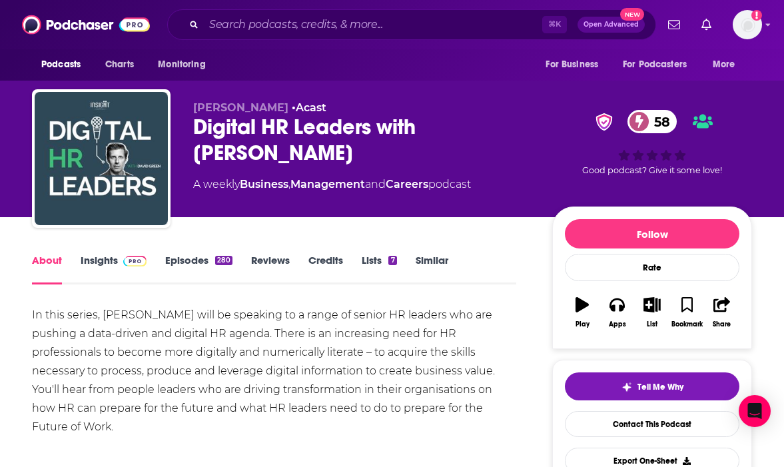
click at [107, 261] on link "Insights" at bounding box center [114, 269] width 66 height 31
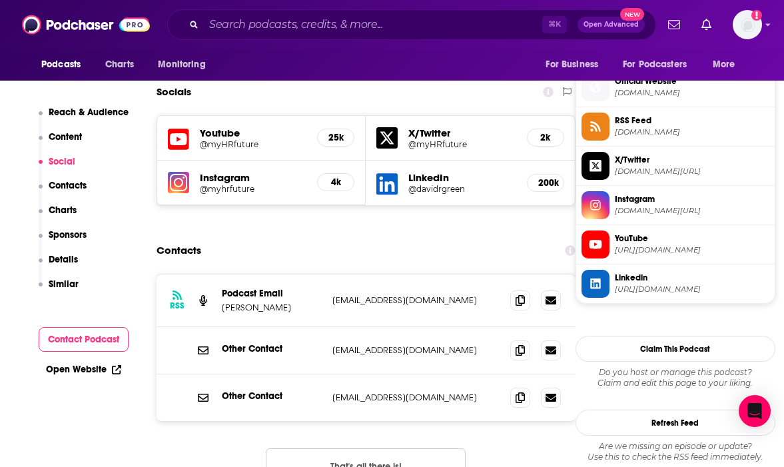
scroll to position [1210, 0]
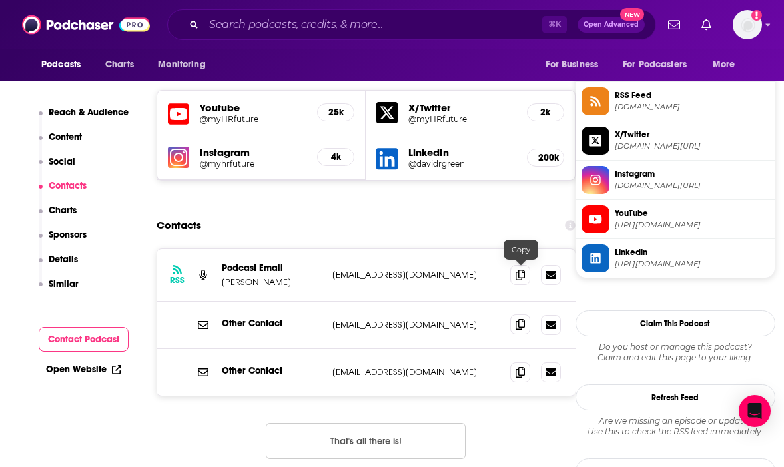
click at [521, 319] on icon at bounding box center [520, 324] width 9 height 11
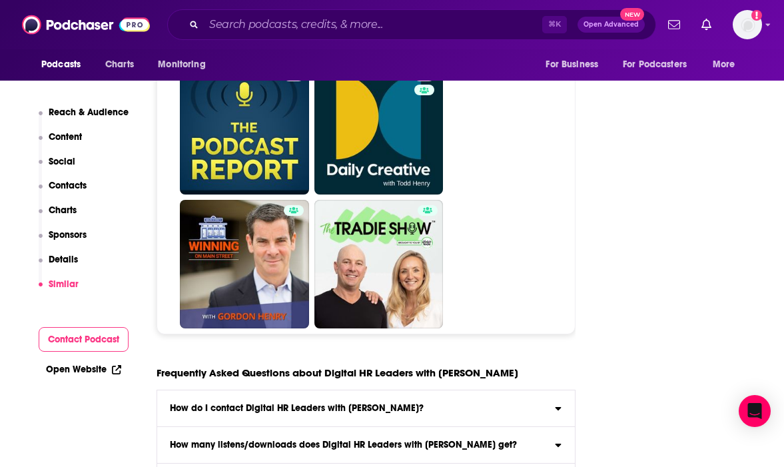
scroll to position [6604, 0]
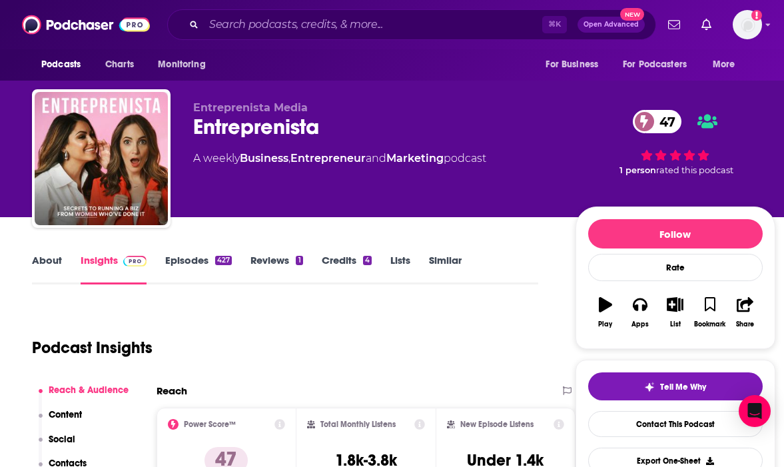
click at [39, 265] on link "About" at bounding box center [47, 269] width 30 height 31
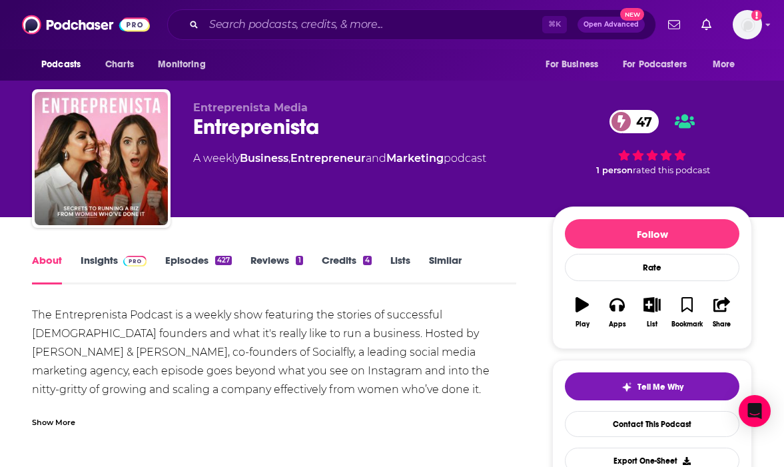
click at [62, 414] on div "Show More" at bounding box center [274, 417] width 484 height 23
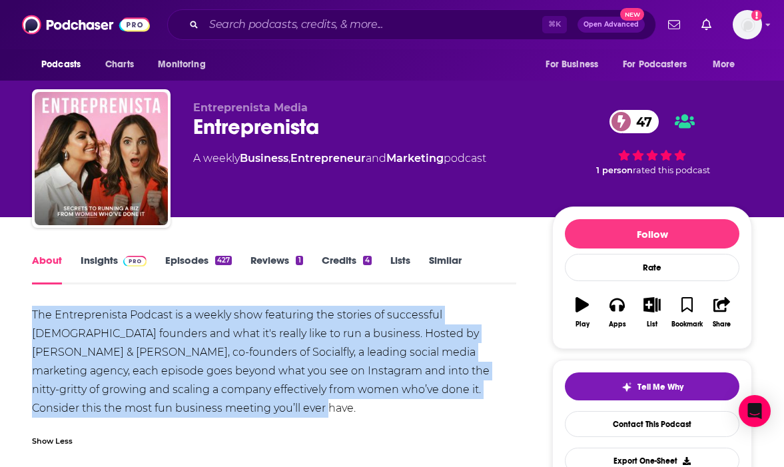
copy div "The Entreprenista Podcast is a weekly show featuring the stories of successful …"
drag, startPoint x: 189, startPoint y: 408, endPoint x: 26, endPoint y: 316, distance: 187.6
click at [105, 260] on link "Insights" at bounding box center [114, 269] width 66 height 31
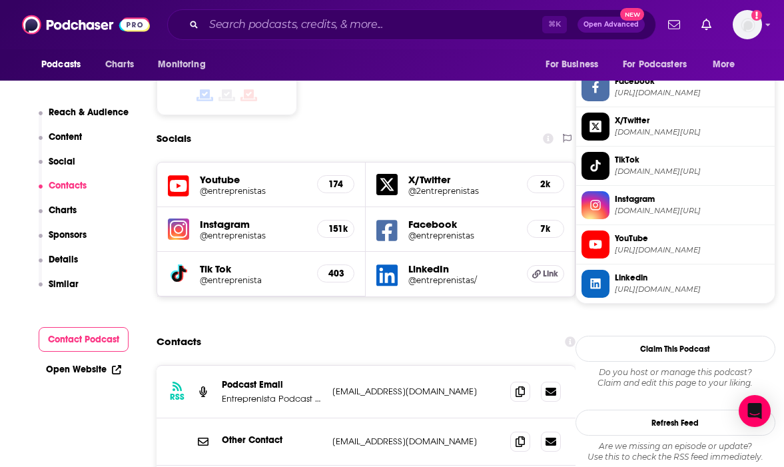
scroll to position [1162, 0]
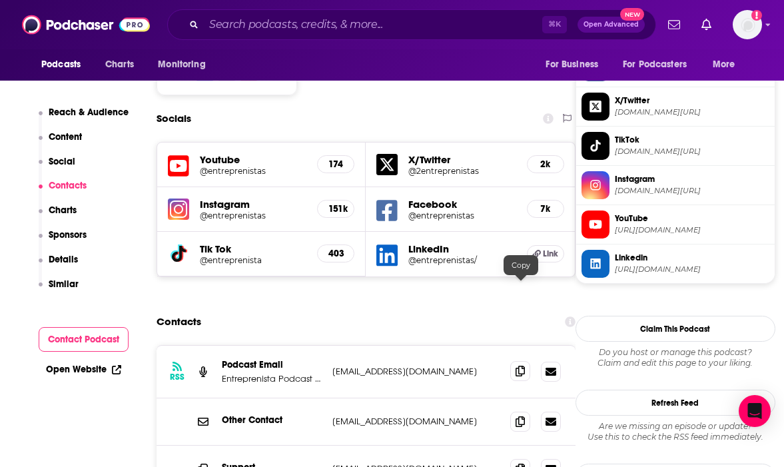
click at [512, 361] on span at bounding box center [520, 371] width 20 height 20
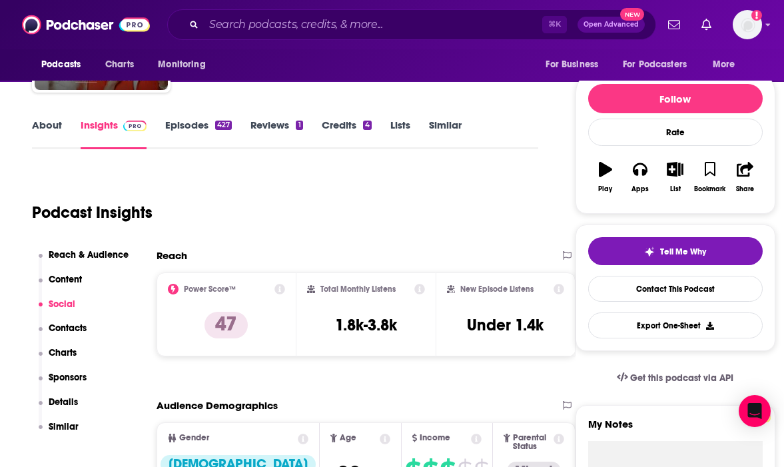
scroll to position [0, 0]
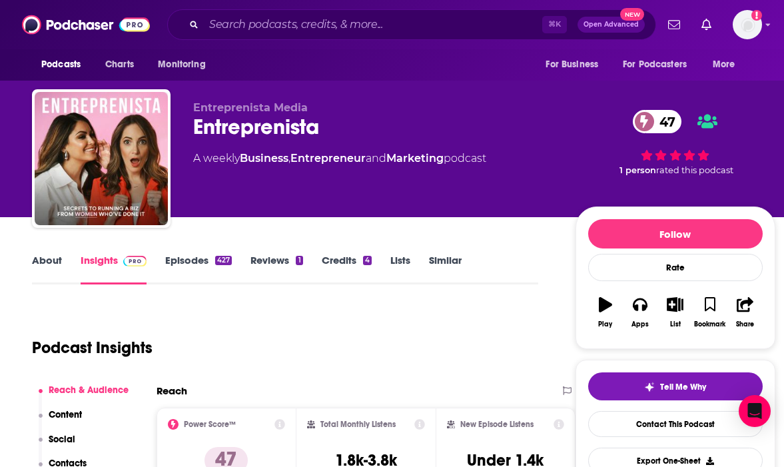
click at [44, 269] on link "About" at bounding box center [47, 269] width 30 height 31
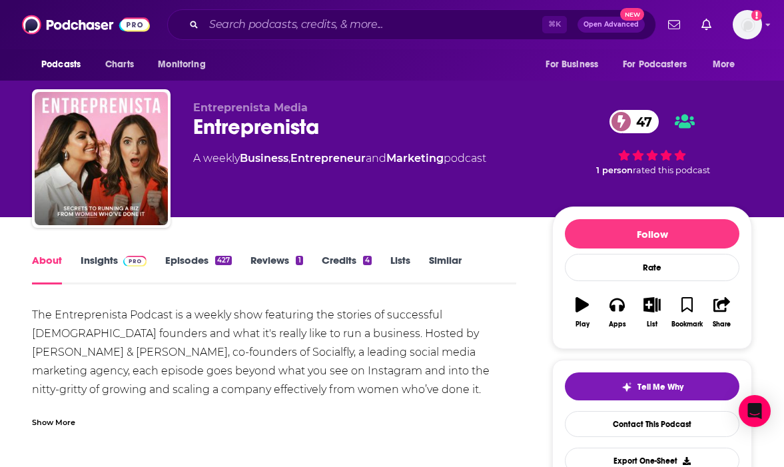
click at [103, 271] on link "Insights" at bounding box center [114, 269] width 66 height 31
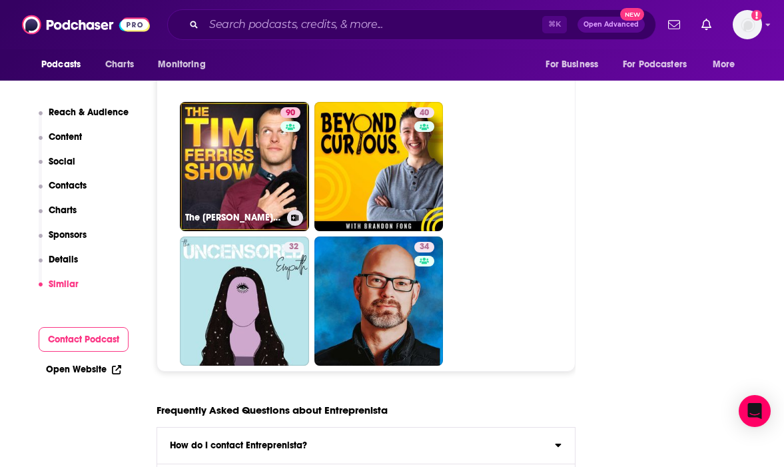
scroll to position [6342, 0]
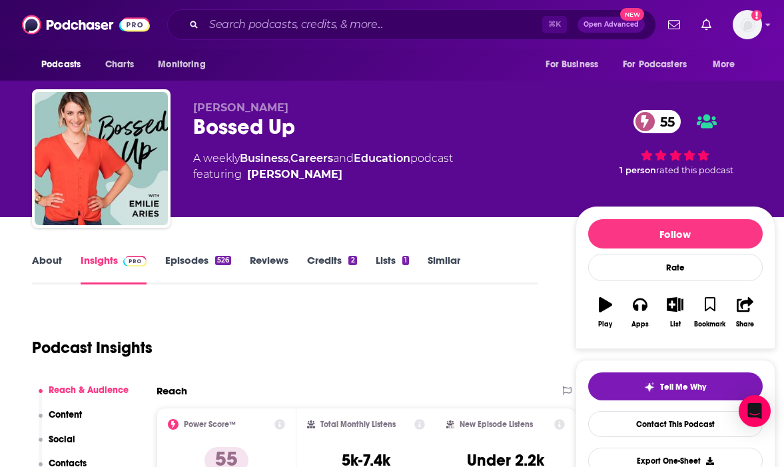
click at [51, 261] on link "About" at bounding box center [47, 269] width 30 height 31
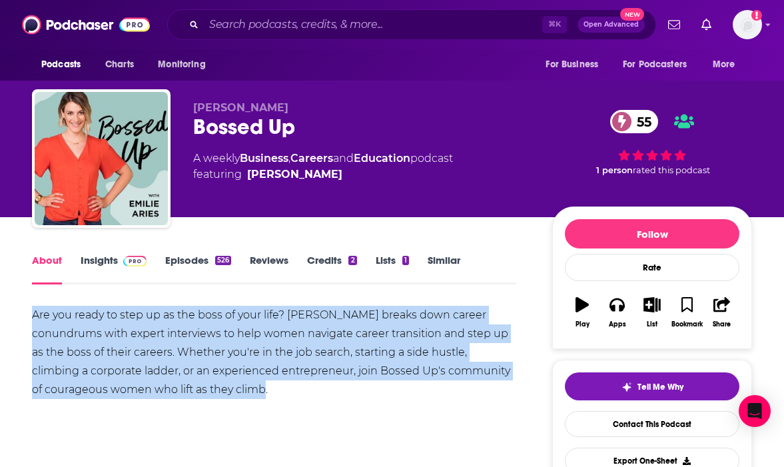
copy div "Are you ready to step up as the boss of your life? Emilie Aries breaks down car…"
drag, startPoint x: 303, startPoint y: 389, endPoint x: 14, endPoint y: 310, distance: 299.5
click at [89, 256] on link "Insights" at bounding box center [114, 269] width 66 height 31
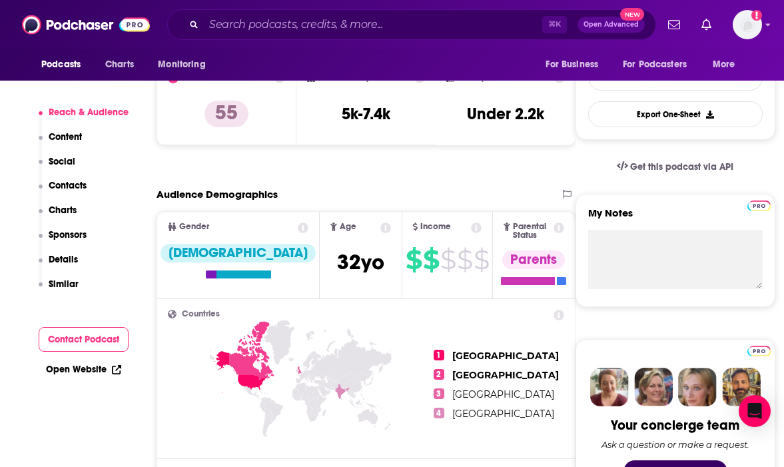
scroll to position [1083, 0]
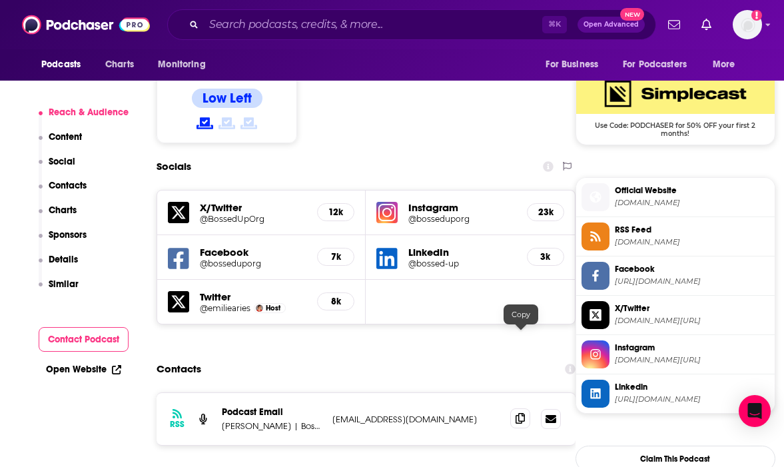
click at [523, 413] on icon at bounding box center [520, 418] width 9 height 11
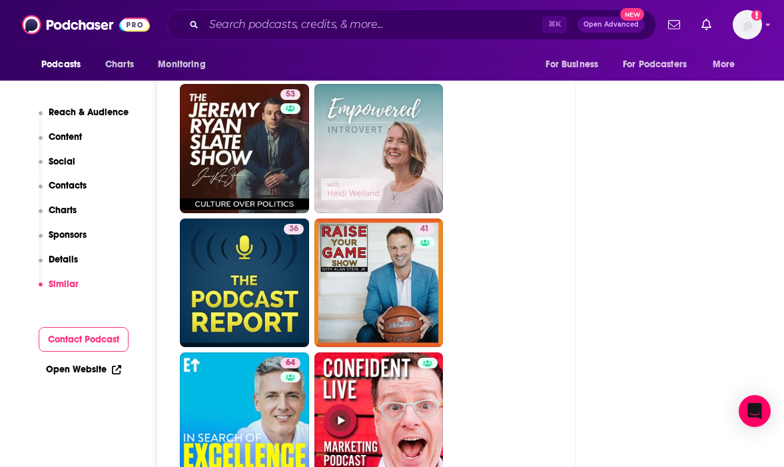
scroll to position [6123, 0]
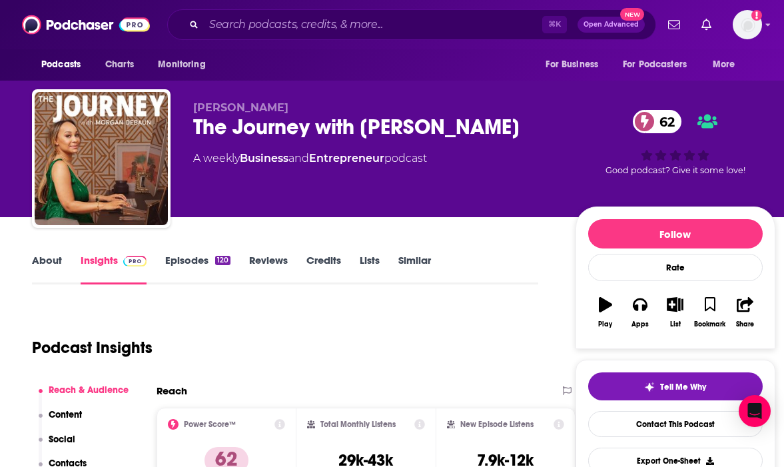
click at [57, 258] on link "About" at bounding box center [47, 269] width 30 height 31
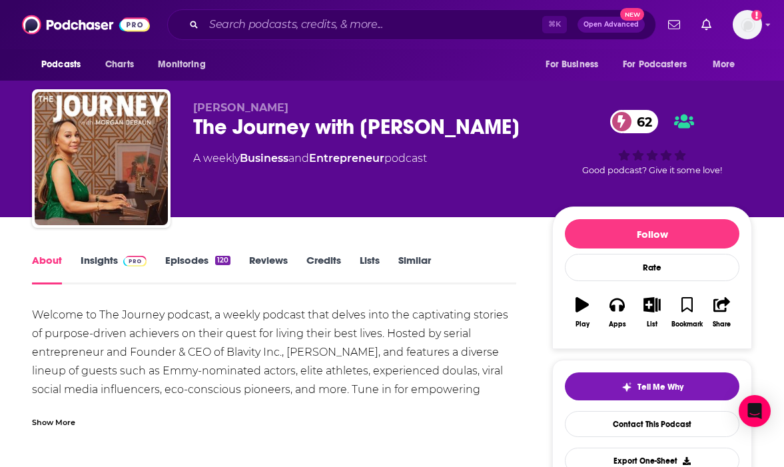
click at [49, 425] on div "Show More" at bounding box center [53, 421] width 43 height 13
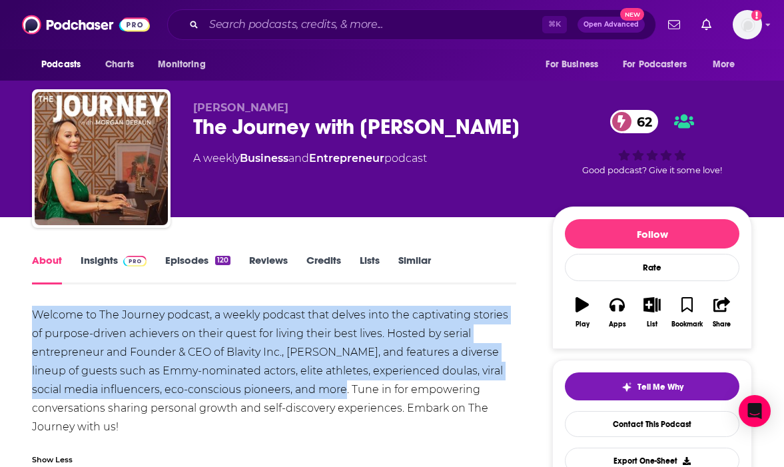
drag, startPoint x: 39, startPoint y: 302, endPoint x: 343, endPoint y: 388, distance: 316.5
copy div "Welcome to The Journey podcast, a weekly podcast that delves into the captivati…"
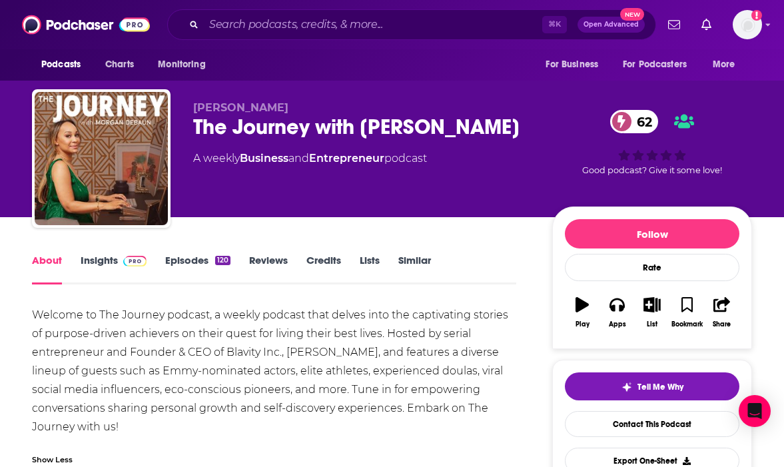
click at [462, 432] on div "Welcome to The Journey podcast, a weekly podcast that delves into the captivati…" at bounding box center [274, 371] width 484 height 131
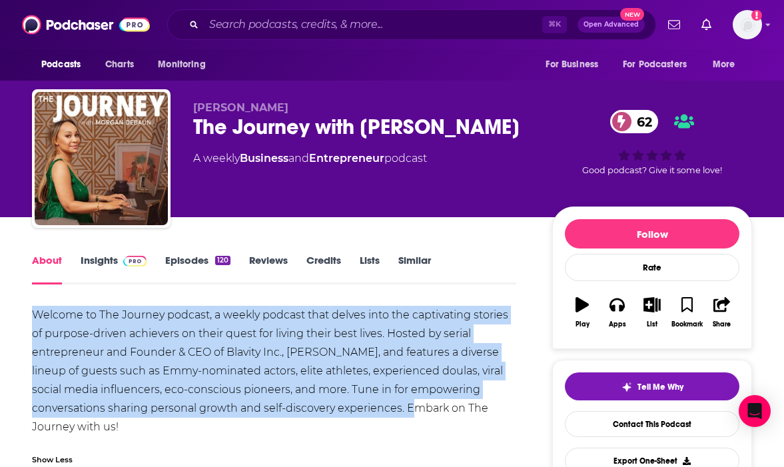
copy div "Welcome to The Journey podcast, a weekly podcast that delves into the captivati…"
drag, startPoint x: 412, startPoint y: 411, endPoint x: 40, endPoint y: 300, distance: 387.7
click at [101, 260] on link "Insights" at bounding box center [114, 269] width 66 height 31
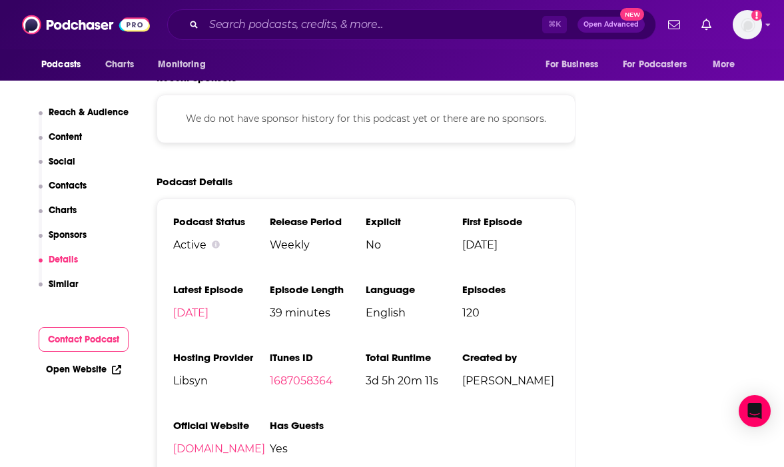
scroll to position [1744, 0]
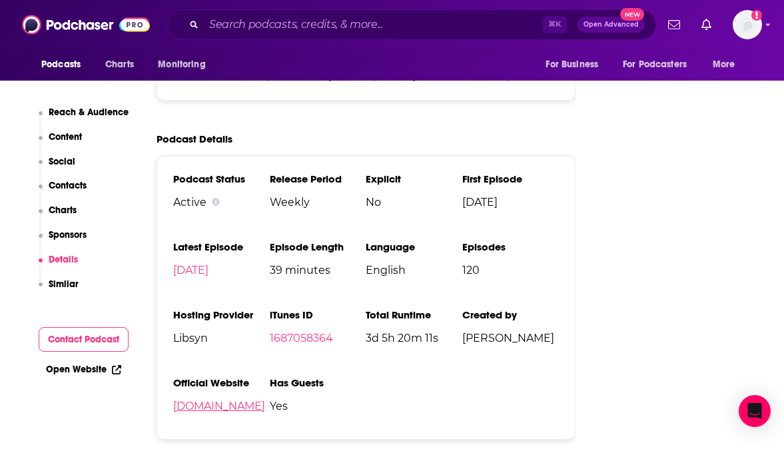
click at [228, 400] on link "instagram.com" at bounding box center [219, 406] width 92 height 13
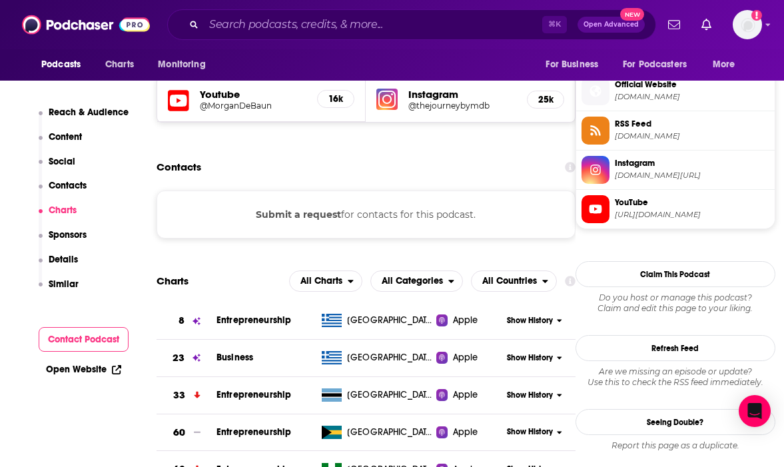
scroll to position [1168, 0]
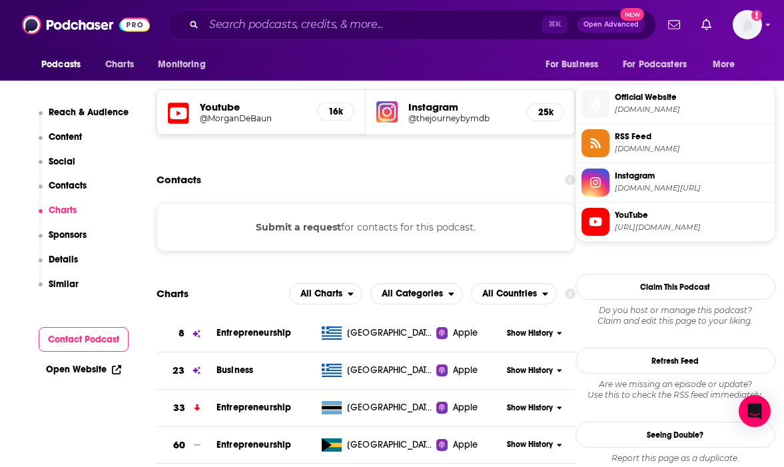
click at [296, 220] on button "Submit a request" at bounding box center [298, 227] width 85 height 15
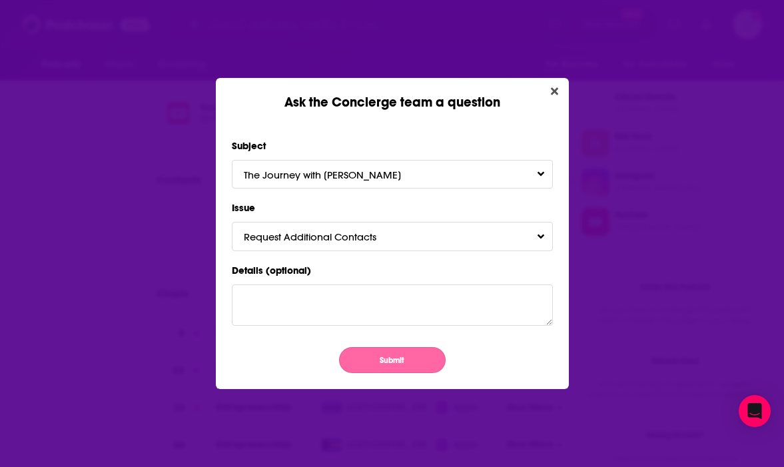
click at [362, 361] on button "Submit" at bounding box center [392, 360] width 107 height 26
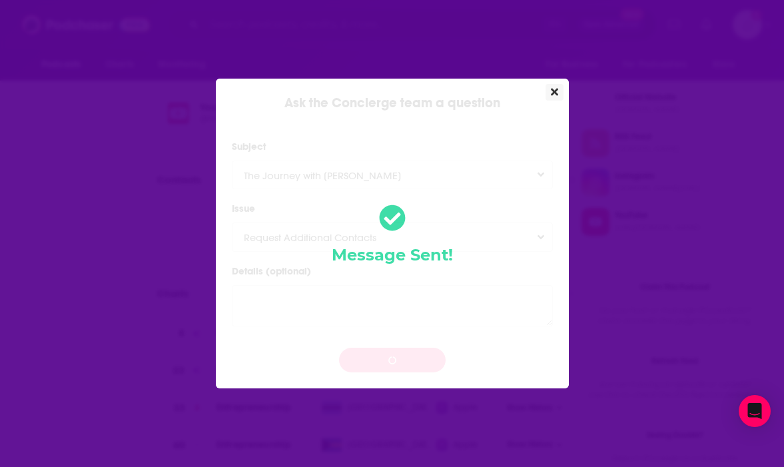
click at [555, 89] on icon "Close" at bounding box center [554, 91] width 7 height 7
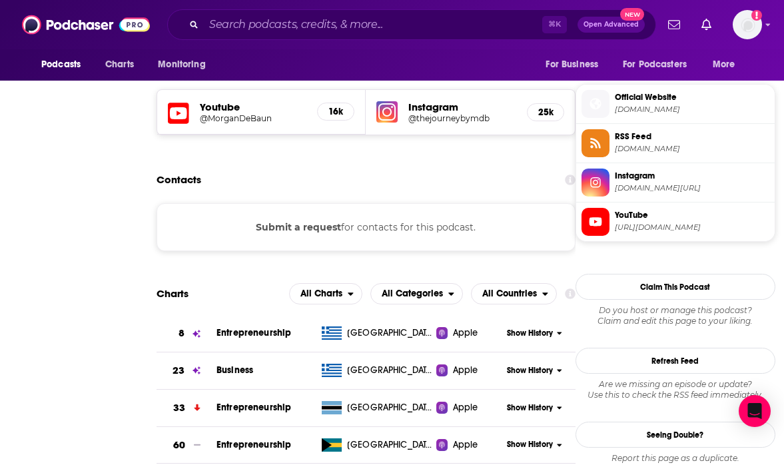
scroll to position [1168, 0]
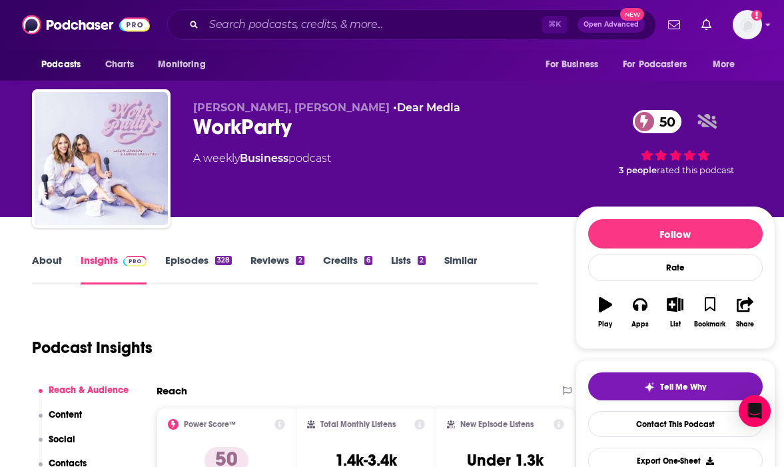
click at [47, 261] on link "About" at bounding box center [47, 269] width 30 height 31
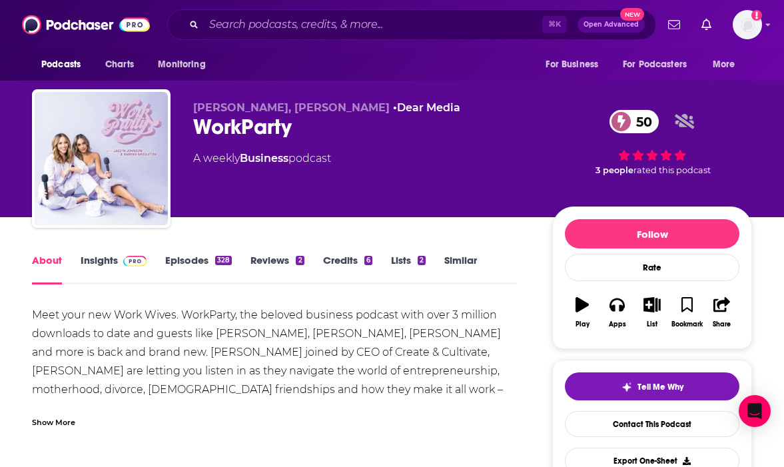
click at [41, 425] on div "Show More" at bounding box center [53, 421] width 43 height 13
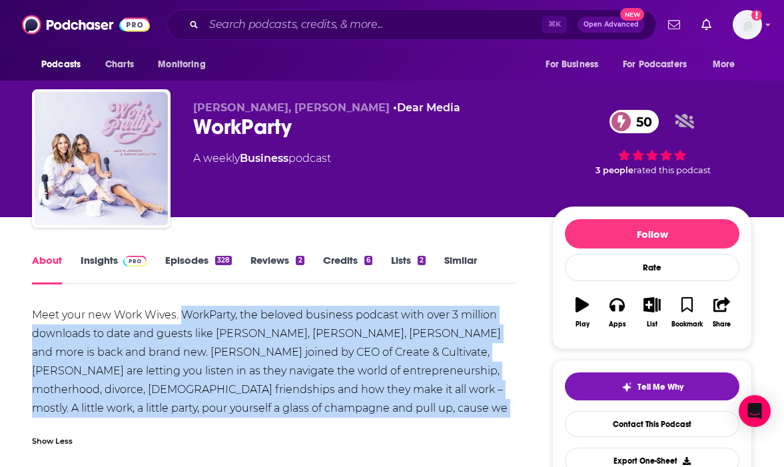
drag, startPoint x: 455, startPoint y: 408, endPoint x: 180, endPoint y: 313, distance: 291.1
click at [180, 313] on div "Meet your new Work Wives. WorkParty, the beloved business podcast with over 3 m…" at bounding box center [274, 371] width 484 height 131
copy div "WorkParty, the beloved business podcast with over 3 million downloads to date a…"
click at [92, 262] on link "Insights" at bounding box center [114, 269] width 66 height 31
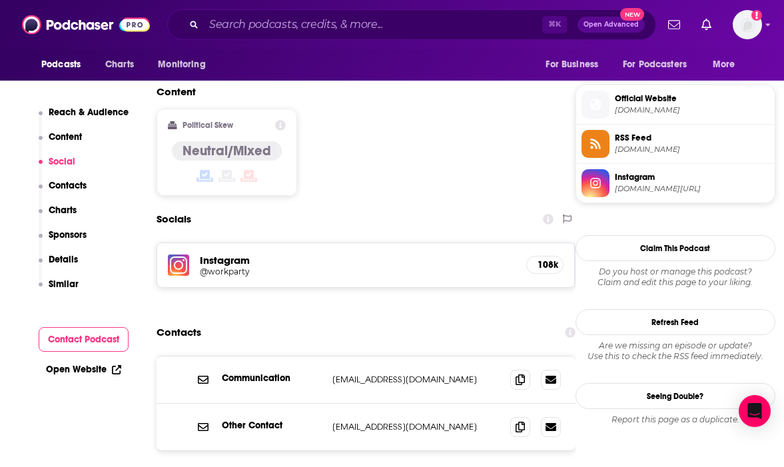
scroll to position [1044, 0]
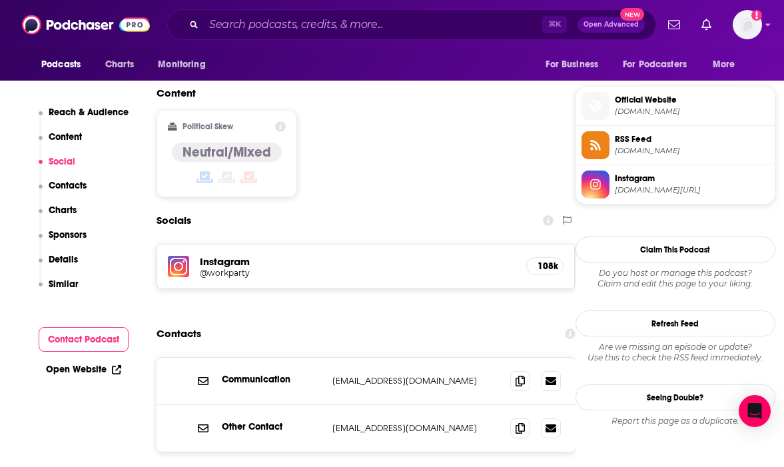
click at [520, 375] on icon at bounding box center [520, 380] width 9 height 11
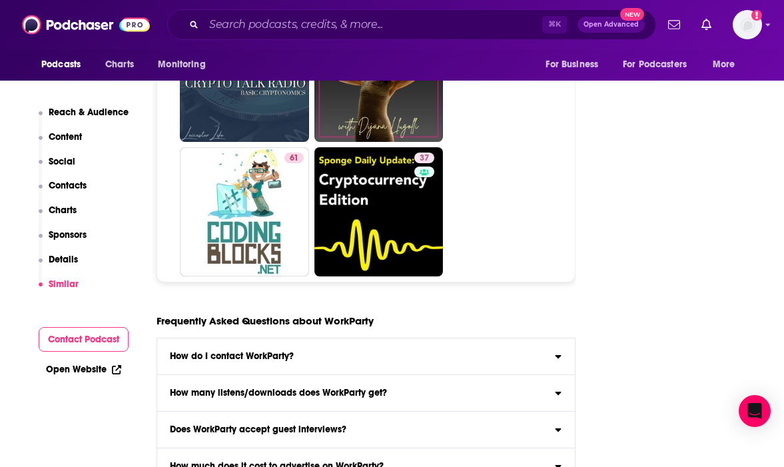
scroll to position [5068, 0]
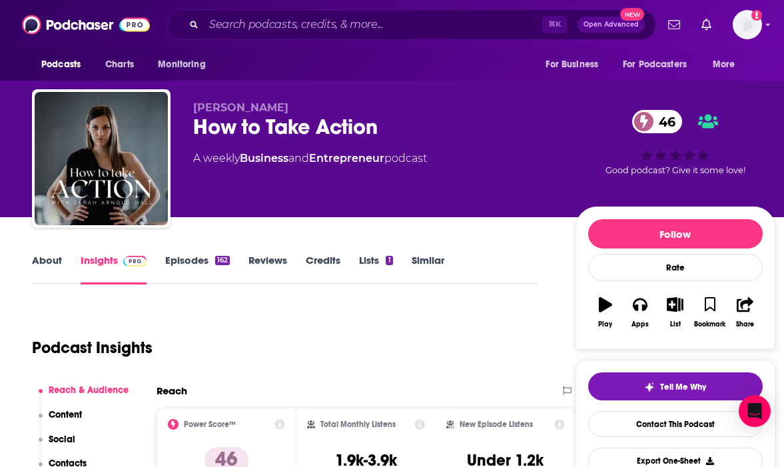
click at [42, 256] on link "About" at bounding box center [47, 269] width 30 height 31
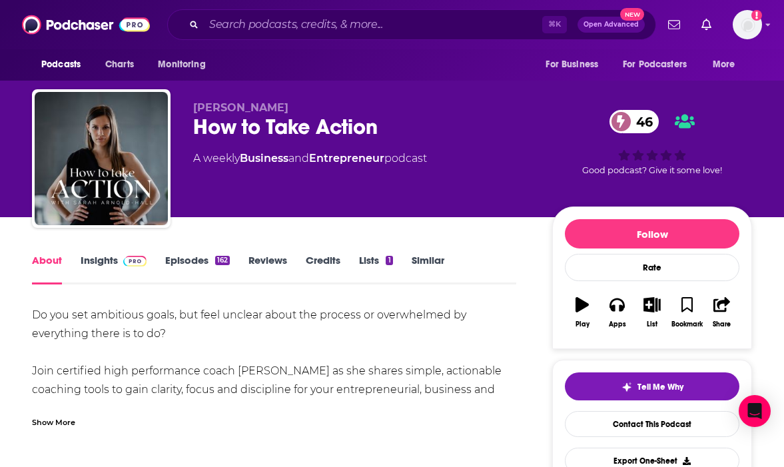
click at [66, 420] on div "Show More" at bounding box center [53, 421] width 43 height 13
click at [105, 270] on link "Insights" at bounding box center [114, 269] width 66 height 31
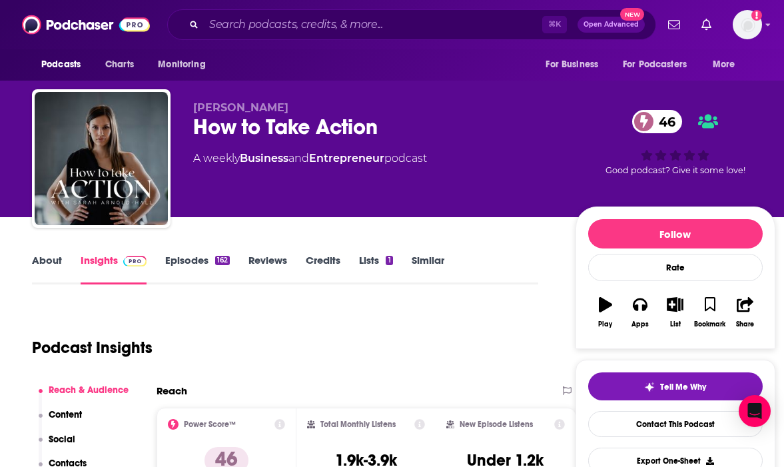
click at [56, 266] on link "About" at bounding box center [47, 269] width 30 height 31
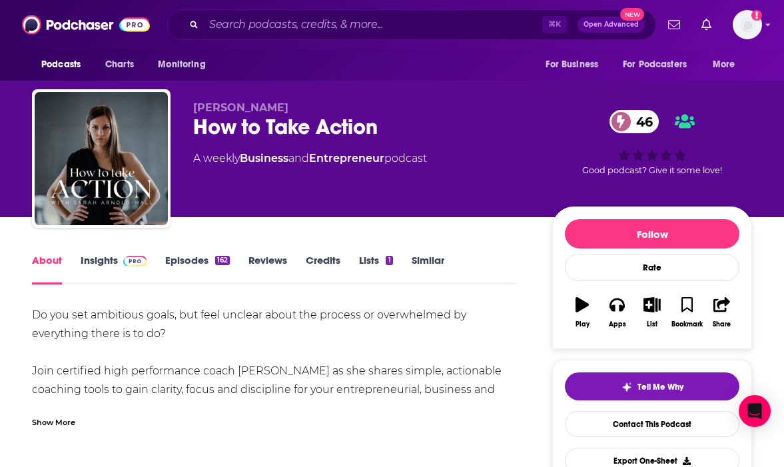
click at [53, 423] on div "Show More" at bounding box center [53, 421] width 43 height 13
copy div "Join certified high performance coach Sarah Arnold-Hall as she shares simple, a…"
drag, startPoint x: 141, startPoint y: 413, endPoint x: -26, endPoint y: 378, distance: 170.9
click at [0, 378] on html "Podcasts Charts Monitoring ⌘ K Open Advanced New For Business For Podcasters Mo…" at bounding box center [392, 233] width 784 height 467
click at [117, 254] on link "Insights" at bounding box center [114, 269] width 66 height 31
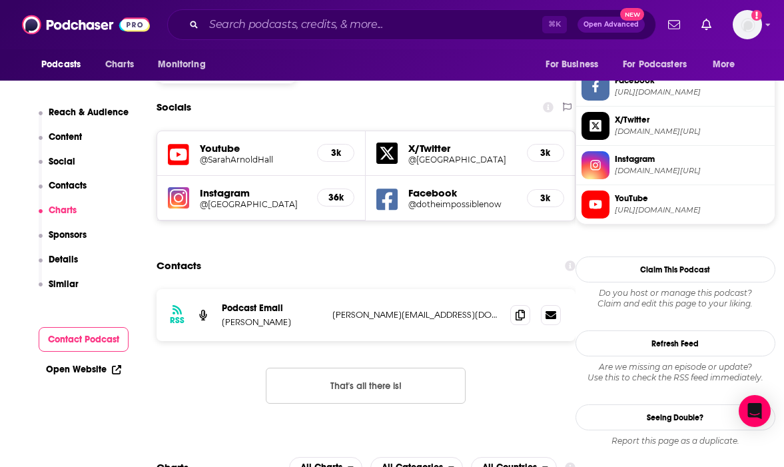
scroll to position [1125, 0]
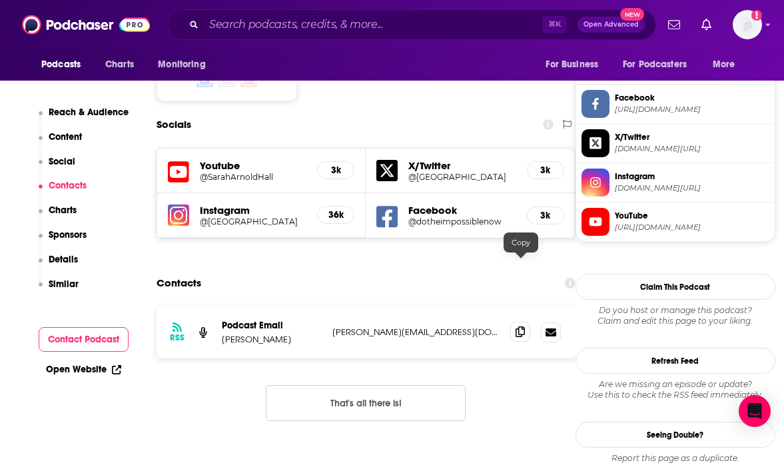
click at [518, 326] on icon at bounding box center [520, 331] width 9 height 11
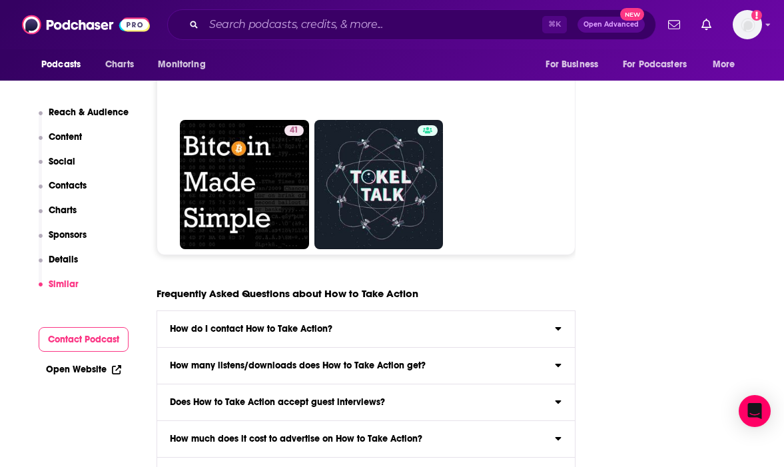
scroll to position [6161, 0]
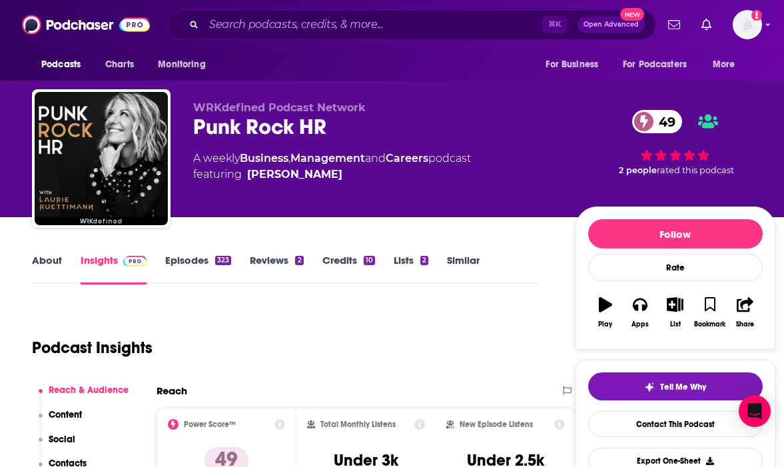
click at [43, 256] on link "About" at bounding box center [47, 269] width 30 height 31
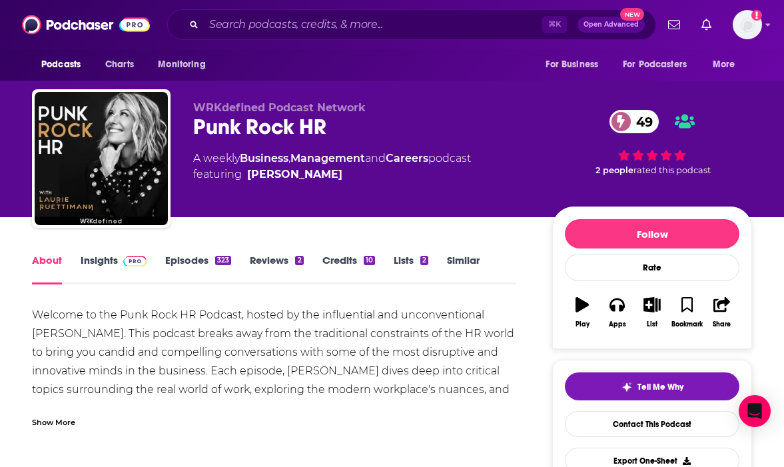
click at [43, 402] on div "Welcome to the Punk Rock HR Podcast, hosted by the influential and unconvention…" at bounding box center [274, 367] width 484 height 122
click at [42, 418] on div "Show More" at bounding box center [53, 421] width 43 height 13
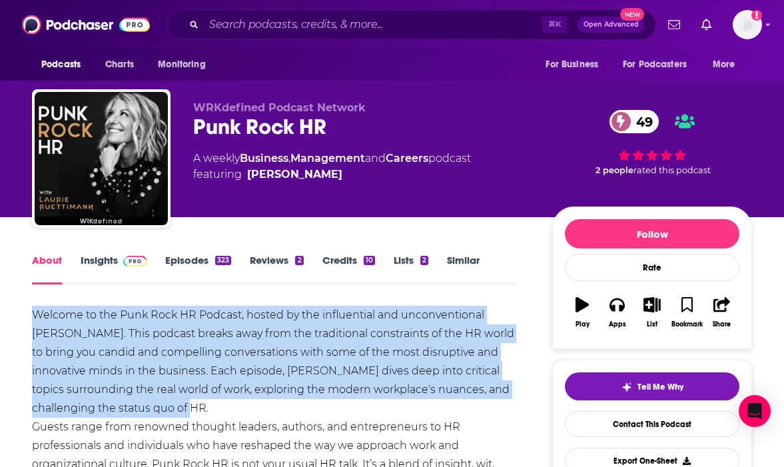
copy div "Welcome to the Punk Rock HR Podcast, hosted by the influential and unconvention…"
drag, startPoint x: 29, startPoint y: 295, endPoint x: 226, endPoint y: 400, distance: 223.2
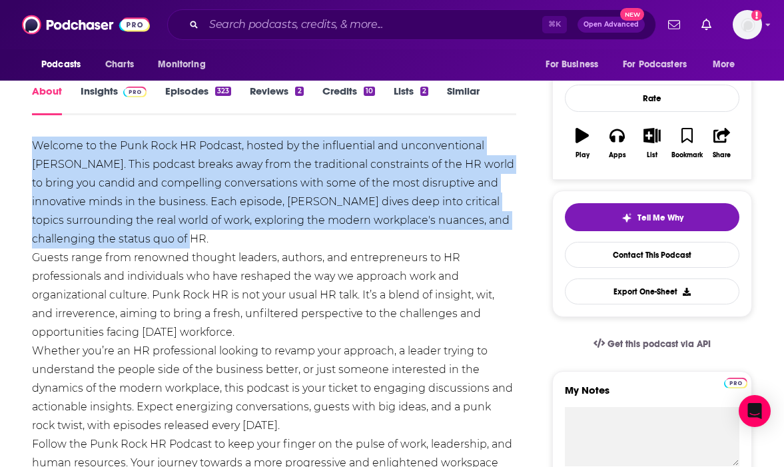
scroll to position [173, 0]
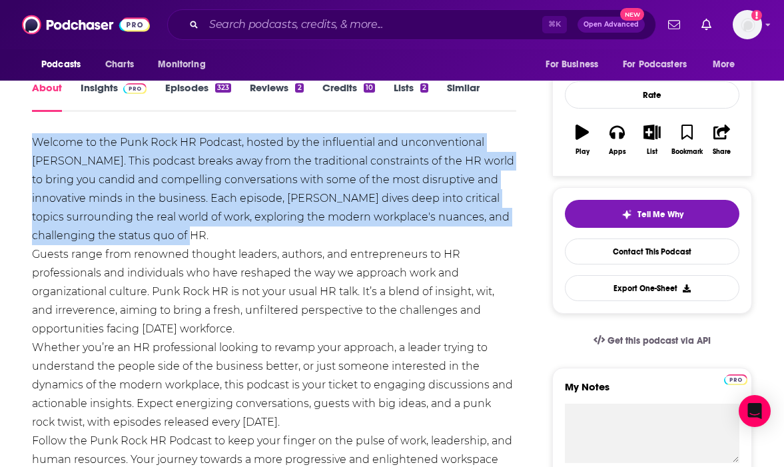
copy div "Welcome to the Punk Rock HR Podcast, hosted by the influential and unconvention…"
drag, startPoint x: 246, startPoint y: 328, endPoint x: 25, endPoint y: 143, distance: 288.9
copy div "Welcome to the Punk Rock HR Podcast, hosted by the influential and unconvention…"
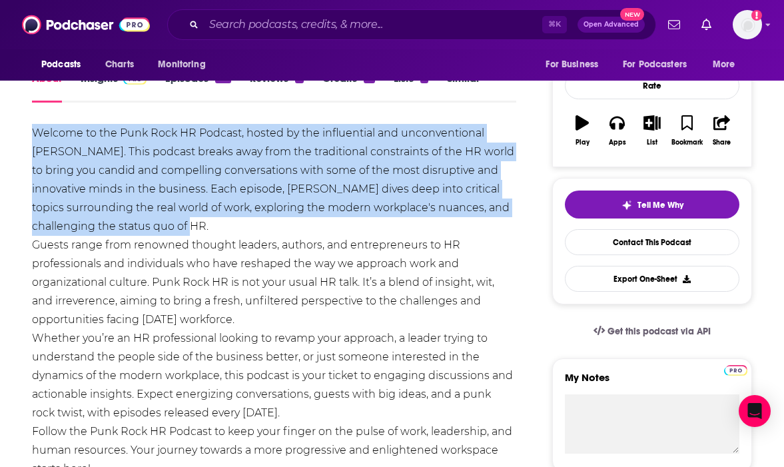
click at [107, 88] on link "Insights" at bounding box center [114, 87] width 66 height 31
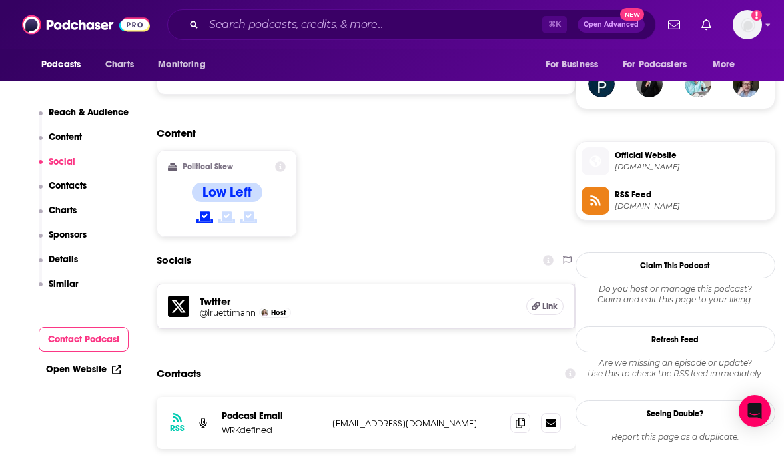
scroll to position [991, 0]
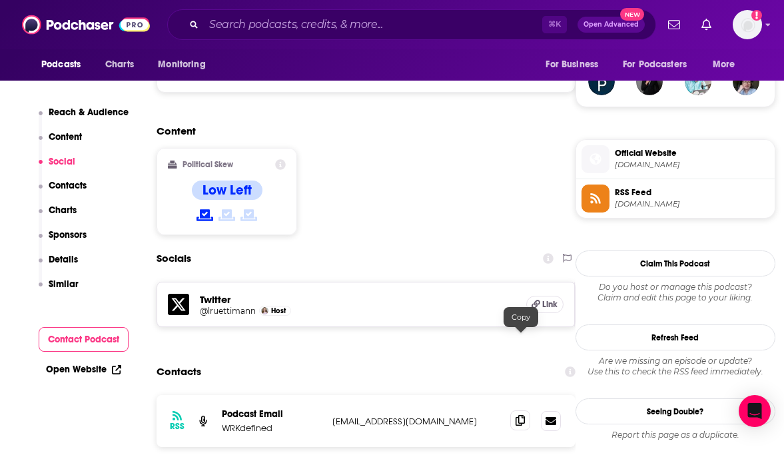
click at [516, 410] on span at bounding box center [520, 420] width 20 height 20
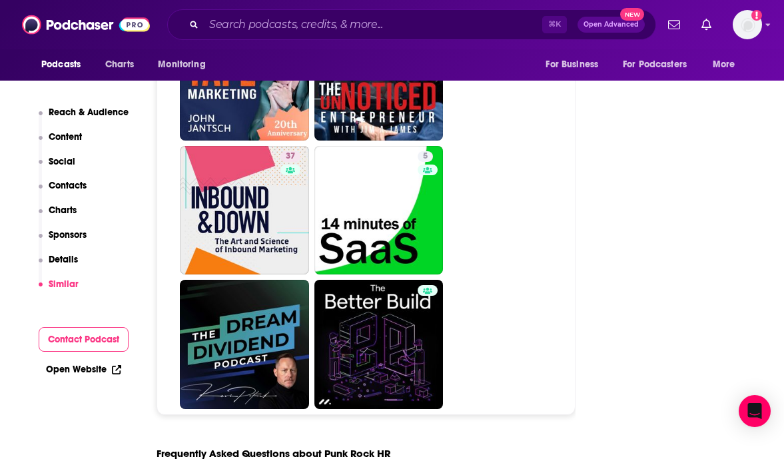
scroll to position [6202, 0]
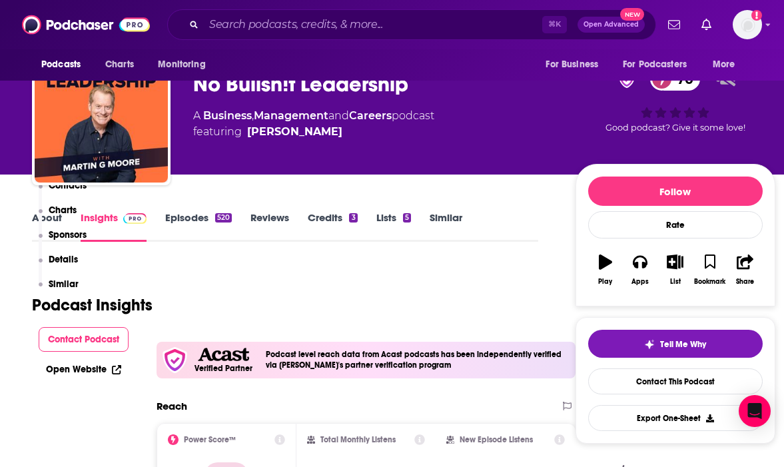
scroll to position [15, 0]
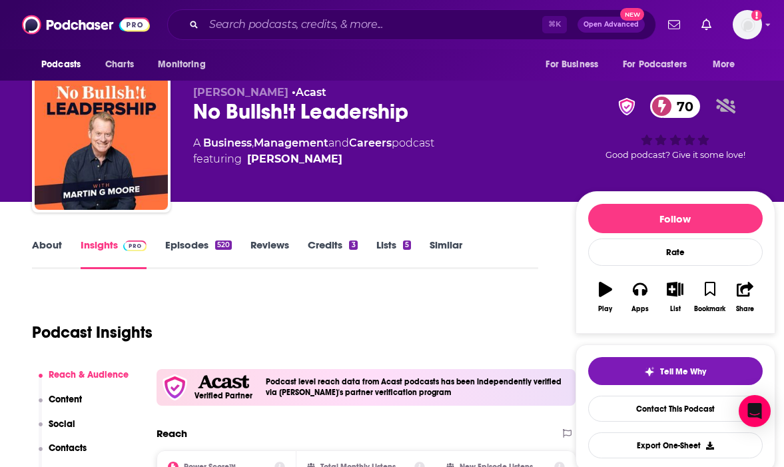
click at [51, 244] on link "About" at bounding box center [47, 253] width 30 height 31
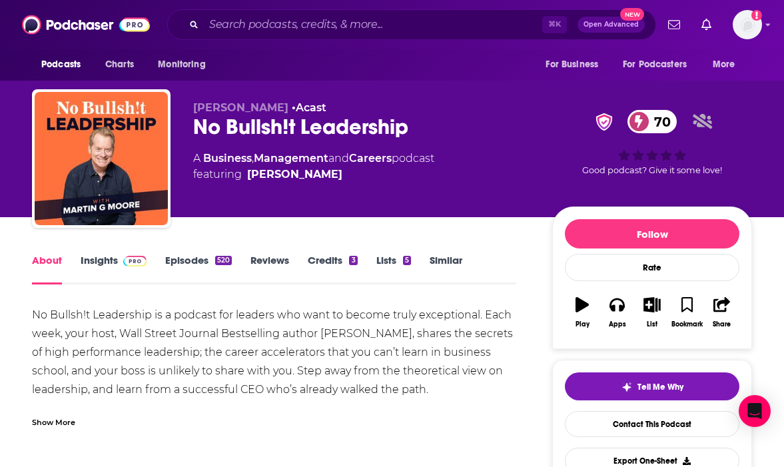
click at [67, 408] on div "Show More" at bounding box center [274, 417] width 484 height 23
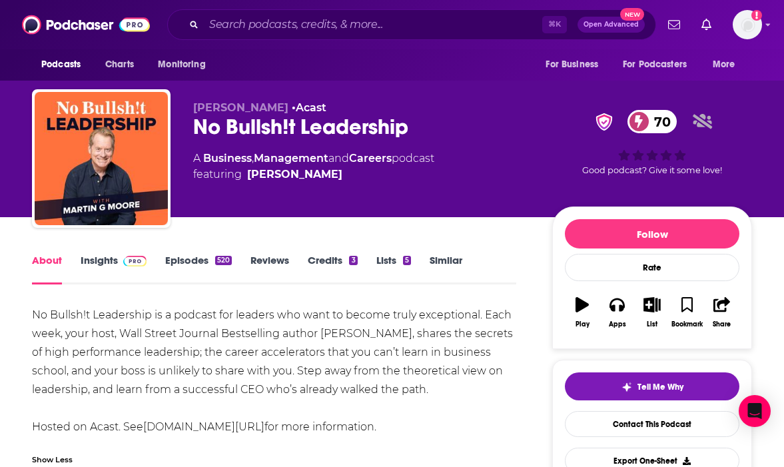
click at [101, 259] on link "Insights" at bounding box center [114, 269] width 66 height 31
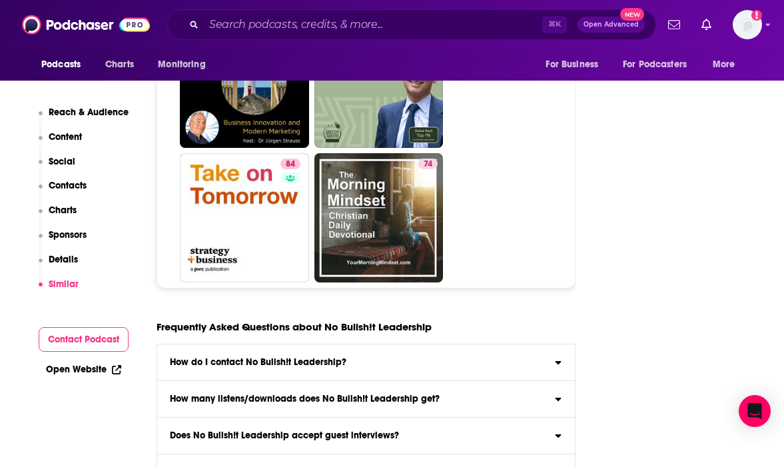
scroll to position [7097, 0]
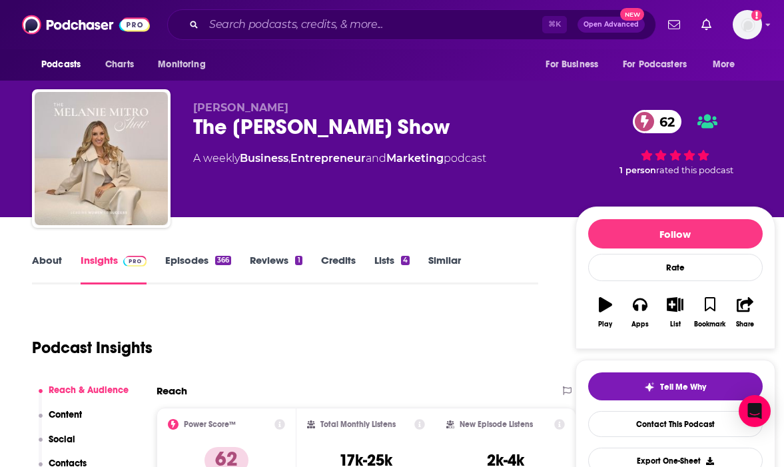
click at [40, 253] on div "About Insights Episodes 366 Reviews 1 Credits Lists 4 Similar" at bounding box center [285, 268] width 506 height 33
click at [41, 262] on link "About" at bounding box center [47, 269] width 30 height 31
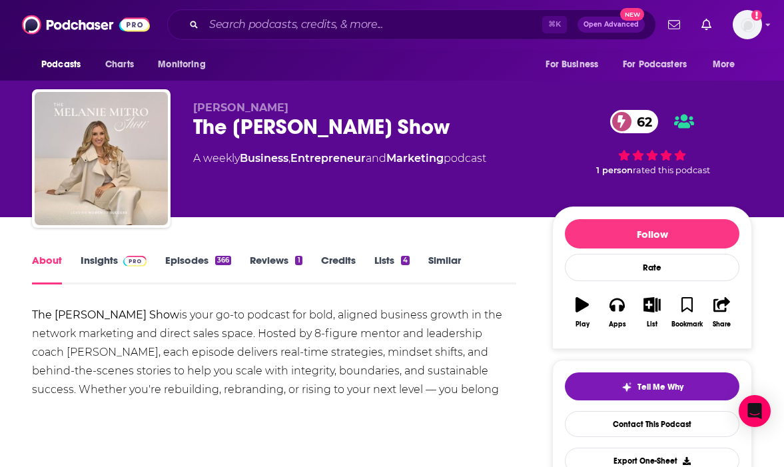
click at [103, 268] on link "Insights" at bounding box center [114, 269] width 66 height 31
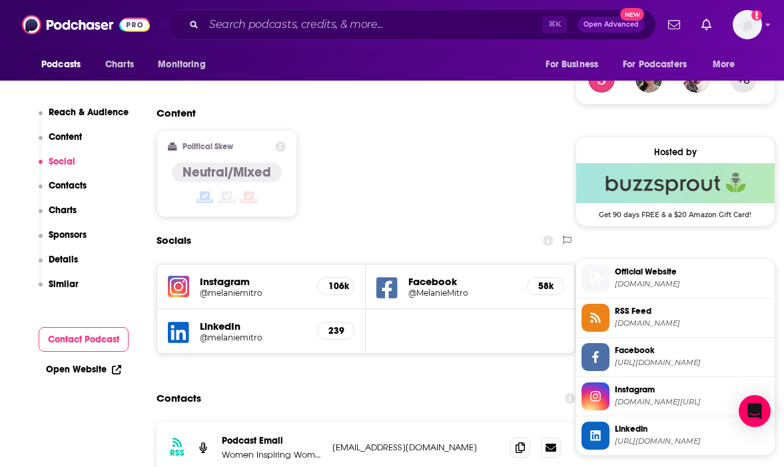
scroll to position [1004, 0]
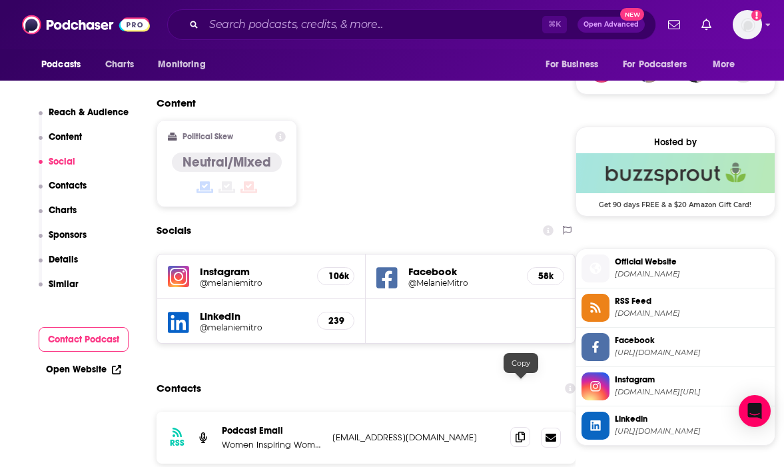
click at [516, 432] on icon at bounding box center [520, 437] width 9 height 11
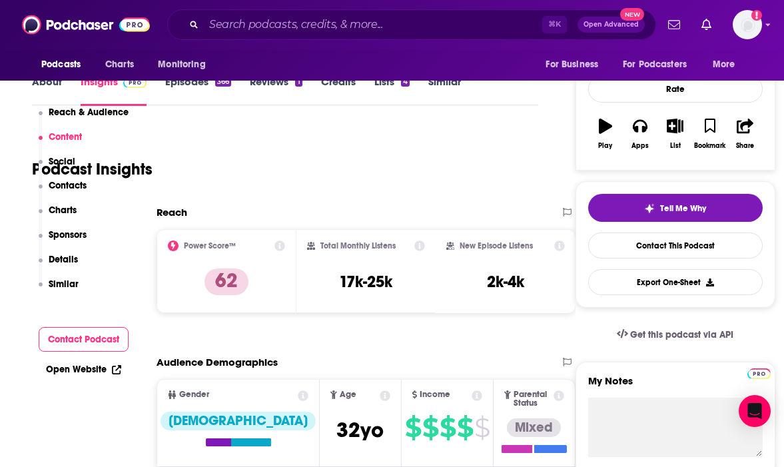
scroll to position [25, 0]
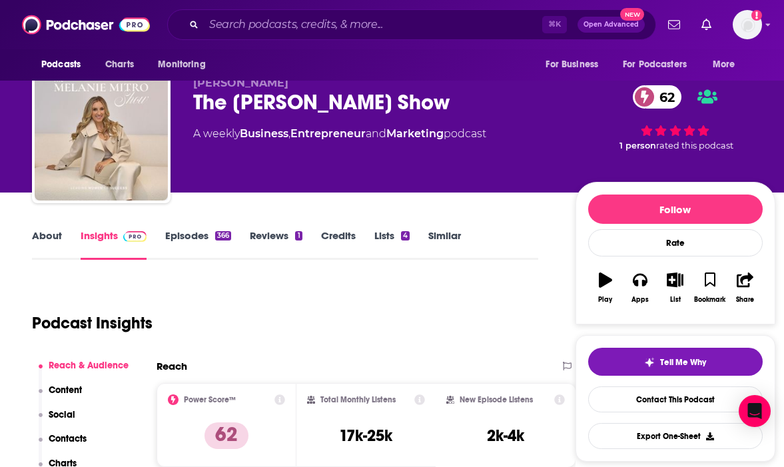
click at [43, 237] on link "About" at bounding box center [47, 244] width 30 height 31
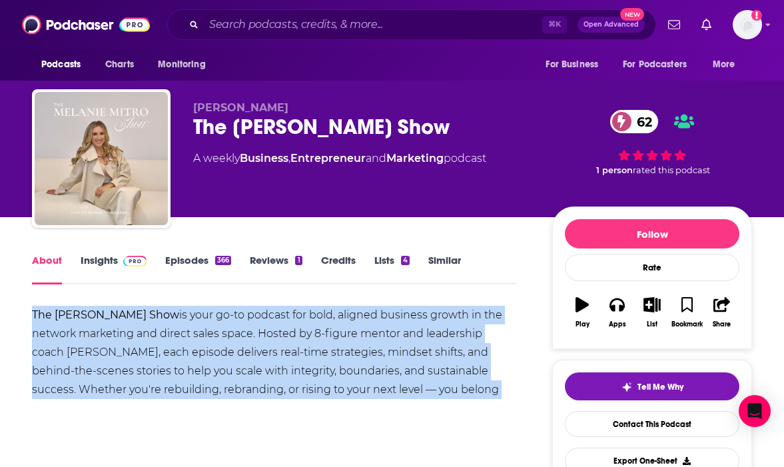
drag, startPoint x: 506, startPoint y: 400, endPoint x: -55, endPoint y: 313, distance: 566.8
click at [0, 313] on html "Podcasts Charts Monitoring ⌘ K Open Advanced New For Business For Podcasters Mo…" at bounding box center [392, 233] width 784 height 467
copy div "The [PERSON_NAME] Show is your go-to podcast for bold, aligned business growth …"
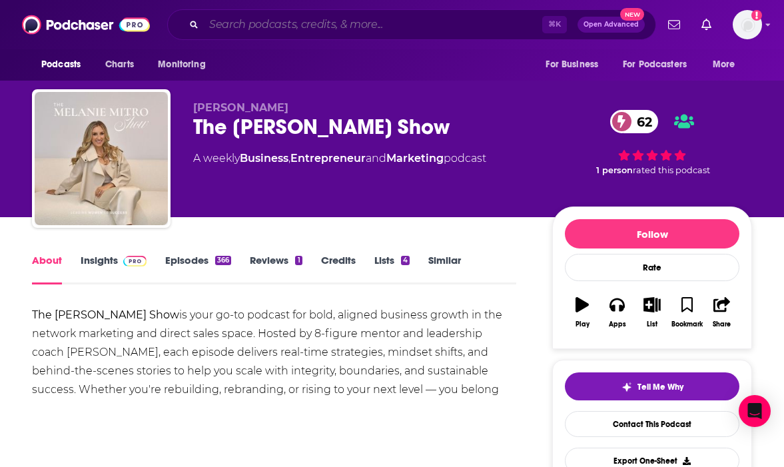
click at [396, 18] on input "Search podcasts, credits, & more..." at bounding box center [373, 24] width 338 height 21
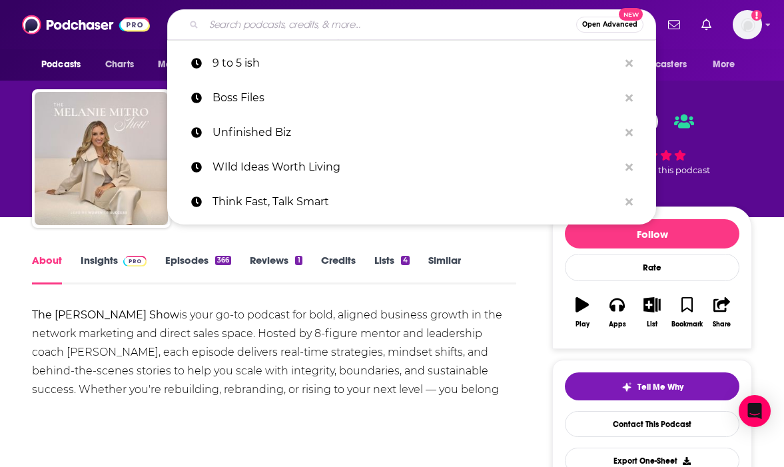
paste input "Side Hustle Pro"
type input "Side Hustle Pro"
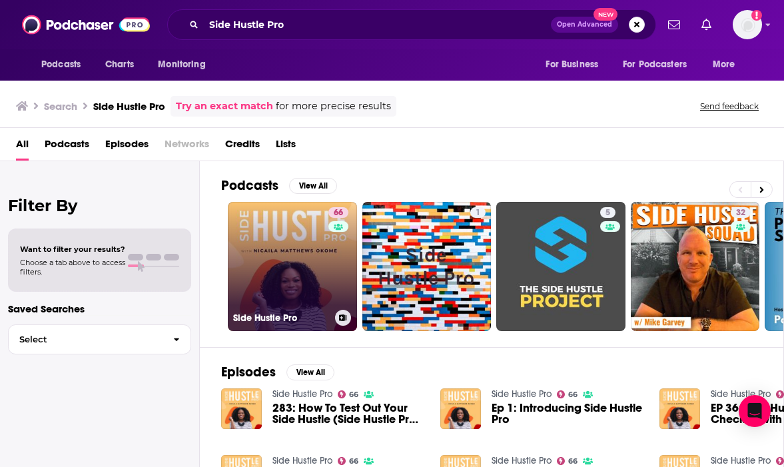
click at [324, 276] on link "66 Side Hustle Pro" at bounding box center [292, 266] width 129 height 129
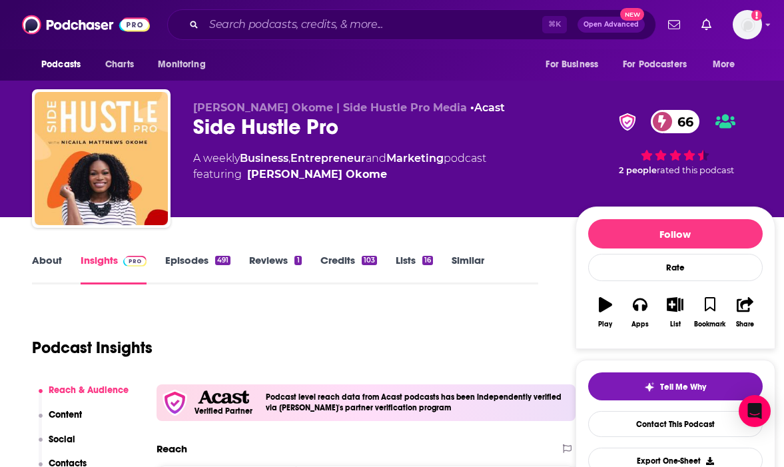
click at [53, 264] on link "About" at bounding box center [47, 269] width 30 height 31
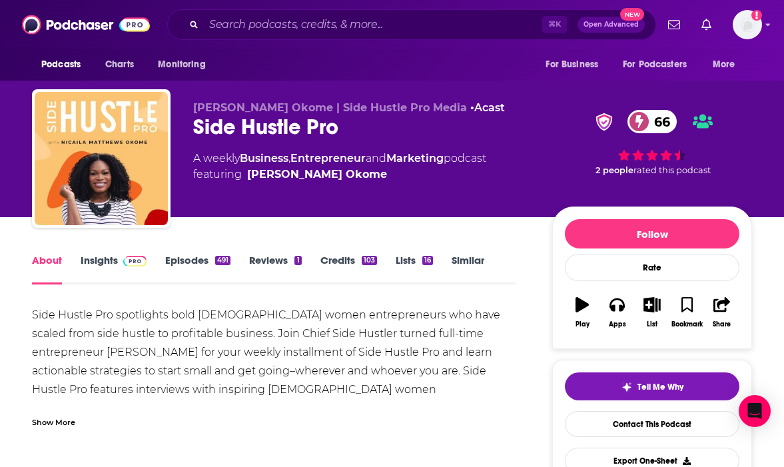
click at [79, 425] on div "Show More" at bounding box center [274, 417] width 484 height 23
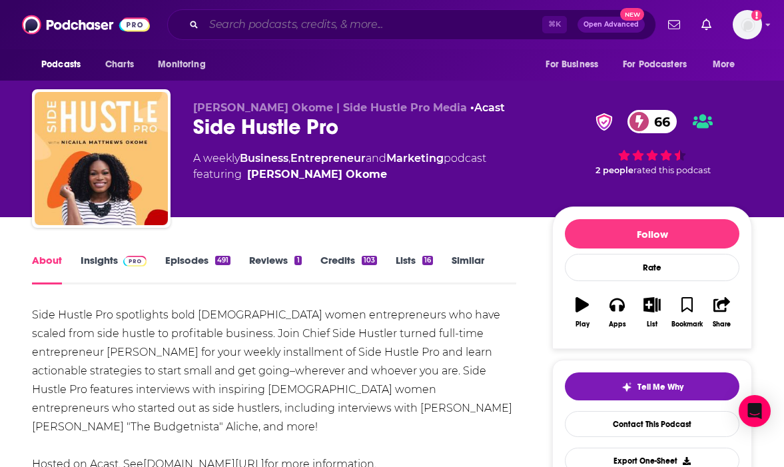
click at [316, 27] on input "Search podcasts, credits, & more..." at bounding box center [373, 24] width 338 height 21
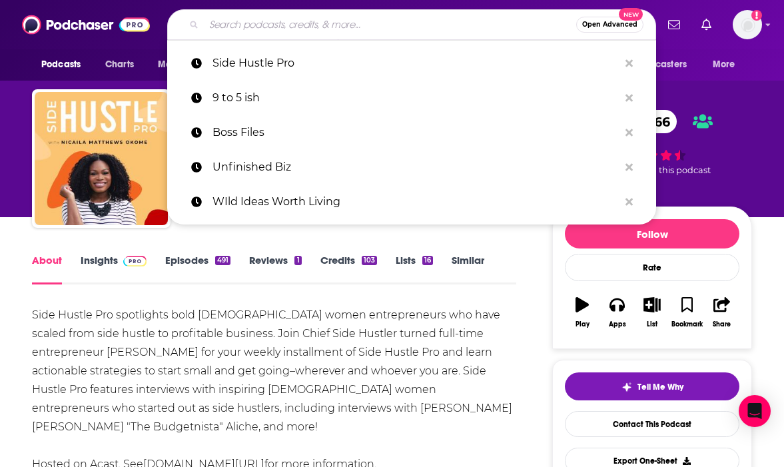
paste input "The Driven [DEMOGRAPHIC_DATA] Entrepreneur"
type input "The Driven [DEMOGRAPHIC_DATA] Entrepreneur"
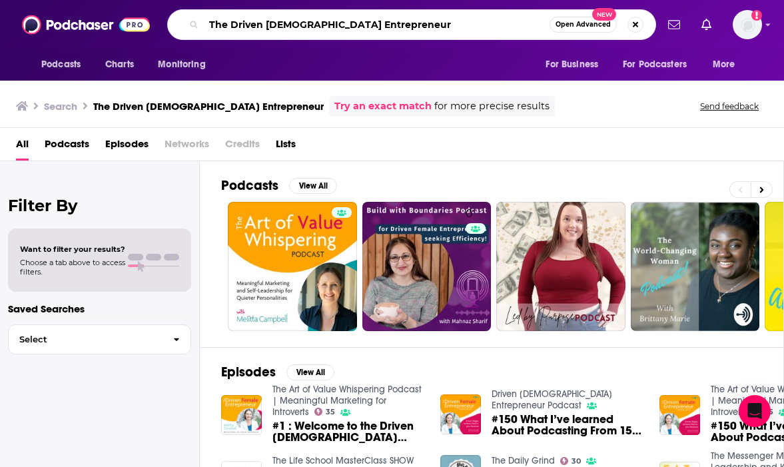
drag, startPoint x: 541, startPoint y: 29, endPoint x: 258, endPoint y: 8, distance: 283.9
click at [258, 9] on div "Podcasts Charts Monitoring The Driven [DEMOGRAPHIC_DATA] Entrepreneur Open Adva…" at bounding box center [392, 24] width 784 height 49
paste input "WorkParty"
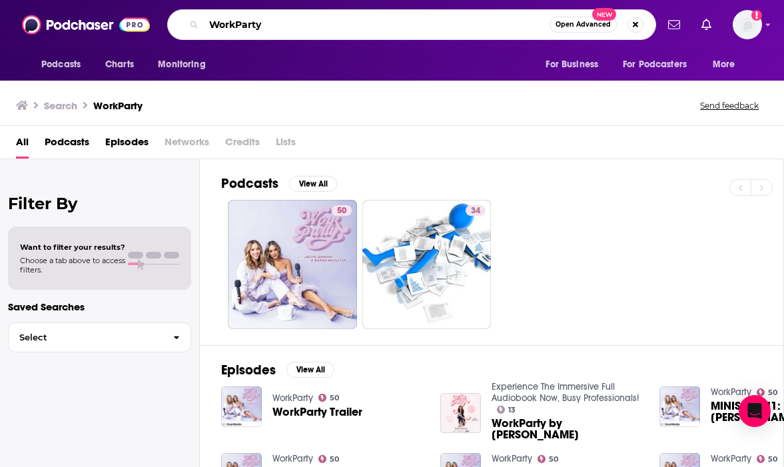
drag, startPoint x: 399, startPoint y: 26, endPoint x: 126, endPoint y: 17, distance: 273.2
click at [125, 17] on div "Podcasts Charts Monitoring WorkParty Open Advanced New For Business For Podcast…" at bounding box center [392, 24] width 784 height 49
paste input "men Entrepreneurs Radio"
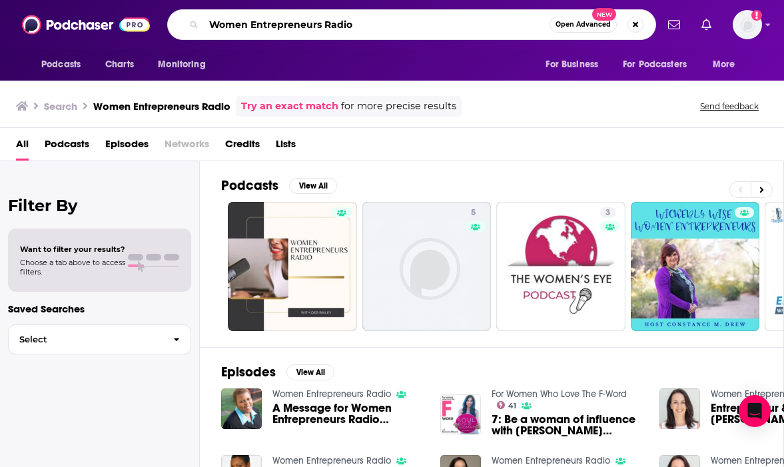
paste input "Badass Women in Business"
drag, startPoint x: 394, startPoint y: 30, endPoint x: 103, endPoint y: -9, distance: 293.7
click at [103, 0] on html "Podcasts Charts Monitoring Women Entrepreneurs Radio Open Advanced New For Busi…" at bounding box center [392, 233] width 784 height 467
type input "Badass Women in Business"
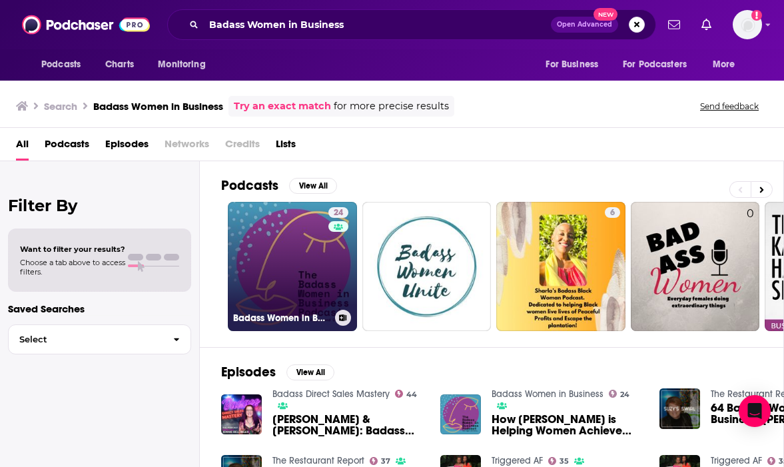
click at [289, 249] on link "24 Badass Women in Business" at bounding box center [292, 266] width 129 height 129
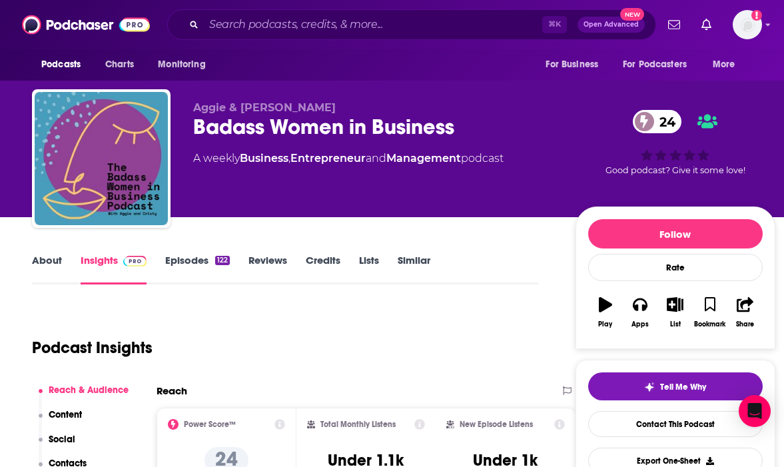
click at [52, 268] on link "About" at bounding box center [47, 269] width 30 height 31
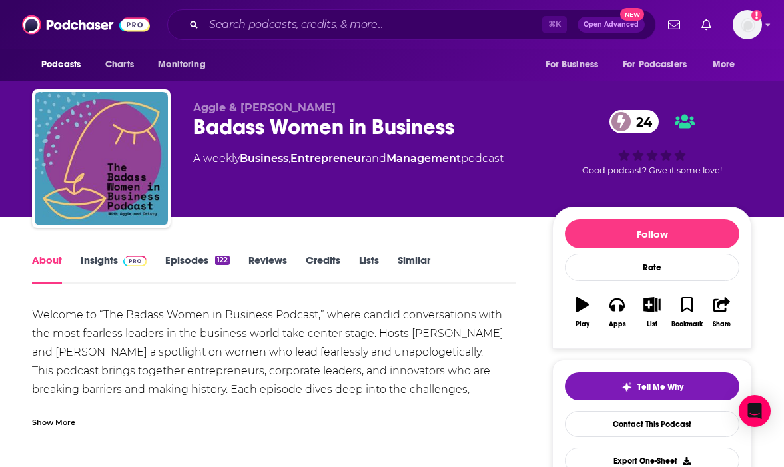
click at [46, 419] on div "Show More" at bounding box center [53, 421] width 43 height 13
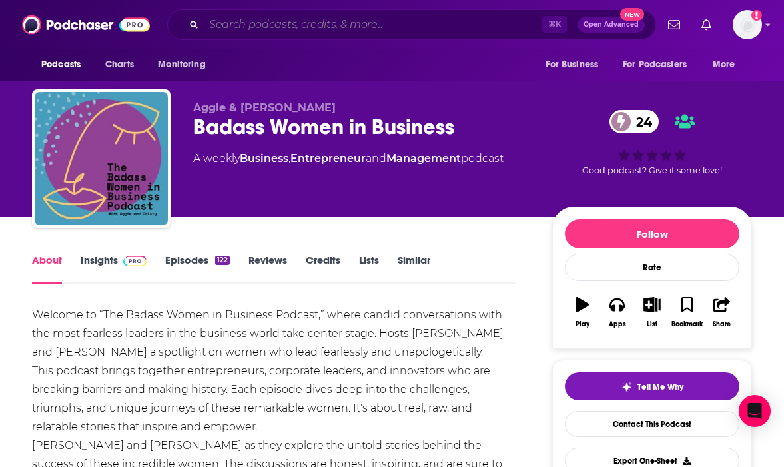
click at [425, 24] on input "Search podcasts, credits, & more..." at bounding box center [373, 24] width 338 height 21
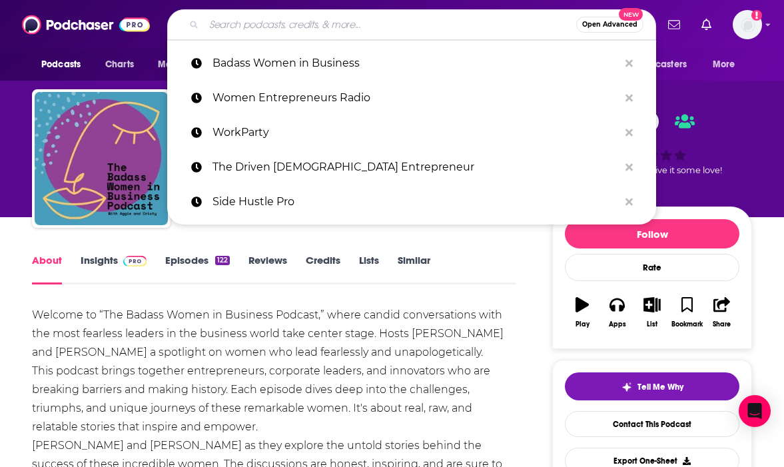
paste input "Women Rocking Business"
type input "Women Rocking Business"
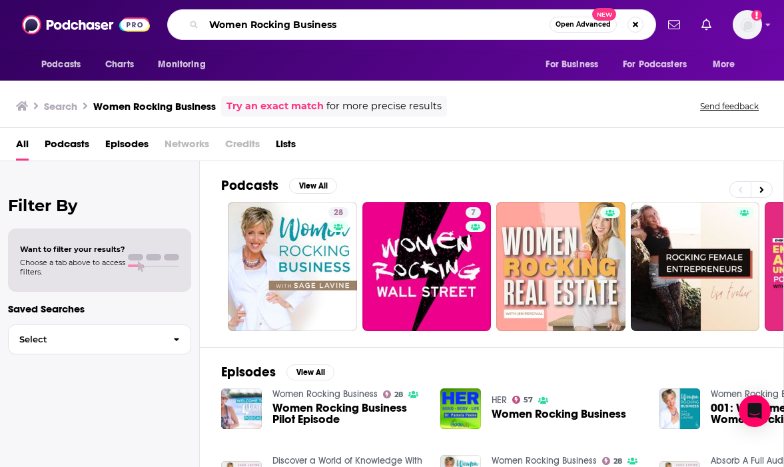
drag, startPoint x: 396, startPoint y: 24, endPoint x: 79, endPoint y: 15, distance: 316.5
click at [79, 15] on div "Podcasts Charts Monitoring Women Rocking Business Open Advanced New For Busines…" at bounding box center [392, 24] width 784 height 49
paste input "in Business Impact Lab Podcast"
type input "Women in Business Impact Lab Podcast"
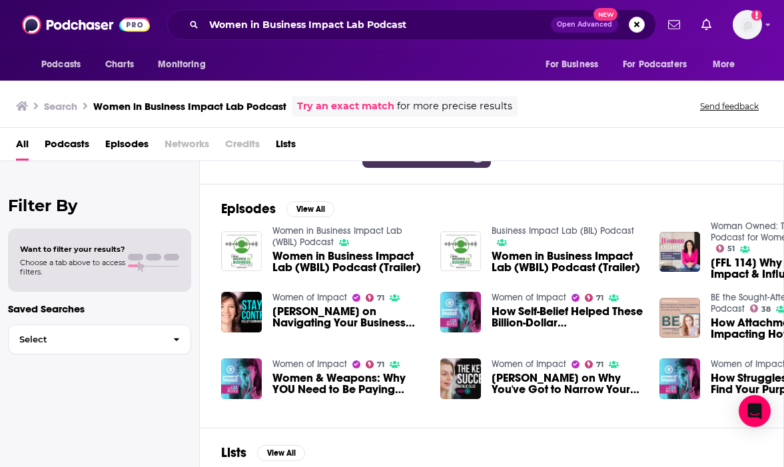
scroll to position [162, 0]
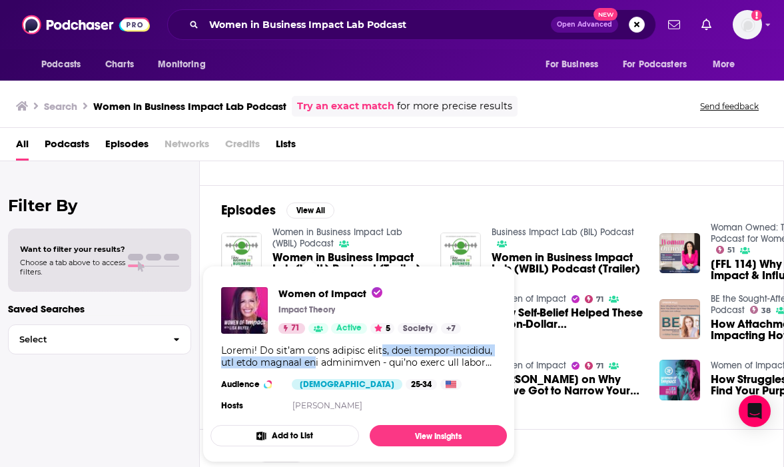
drag, startPoint x: 314, startPoint y: 364, endPoint x: 378, endPoint y: 352, distance: 65.7
click at [379, 352] on div "Show Podcast Details" at bounding box center [358, 356] width 275 height 24
click at [354, 294] on span "Women of Impact" at bounding box center [330, 293] width 104 height 13
